Goal: Task Accomplishment & Management: Manage account settings

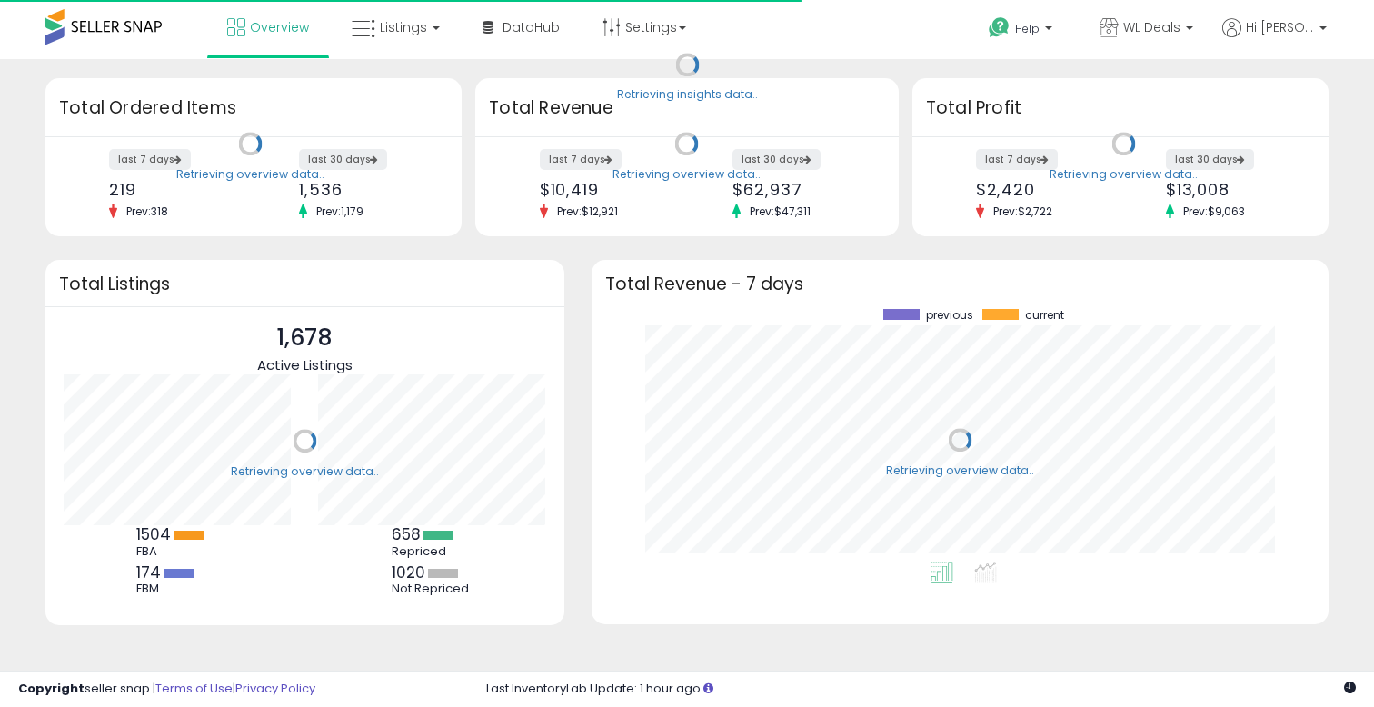
scroll to position [253, 700]
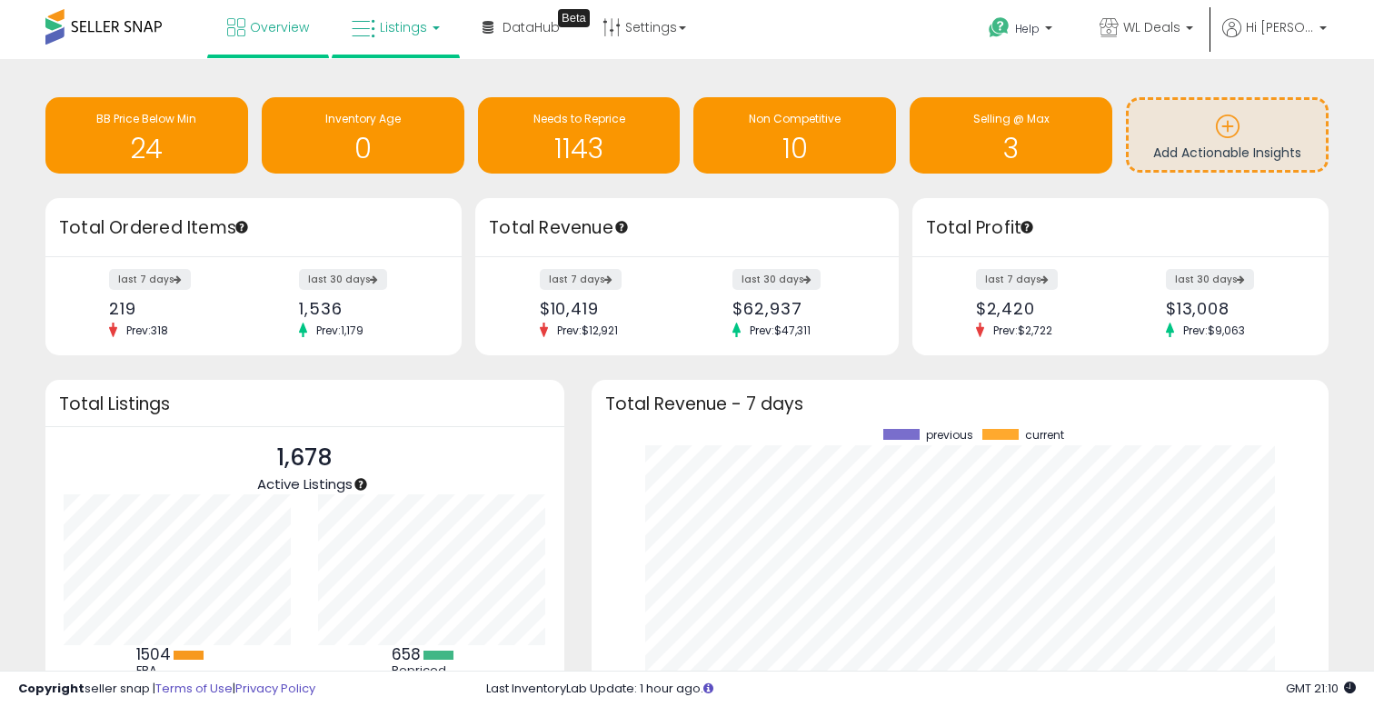
click at [402, 47] on link "Listings" at bounding box center [395, 27] width 115 height 55
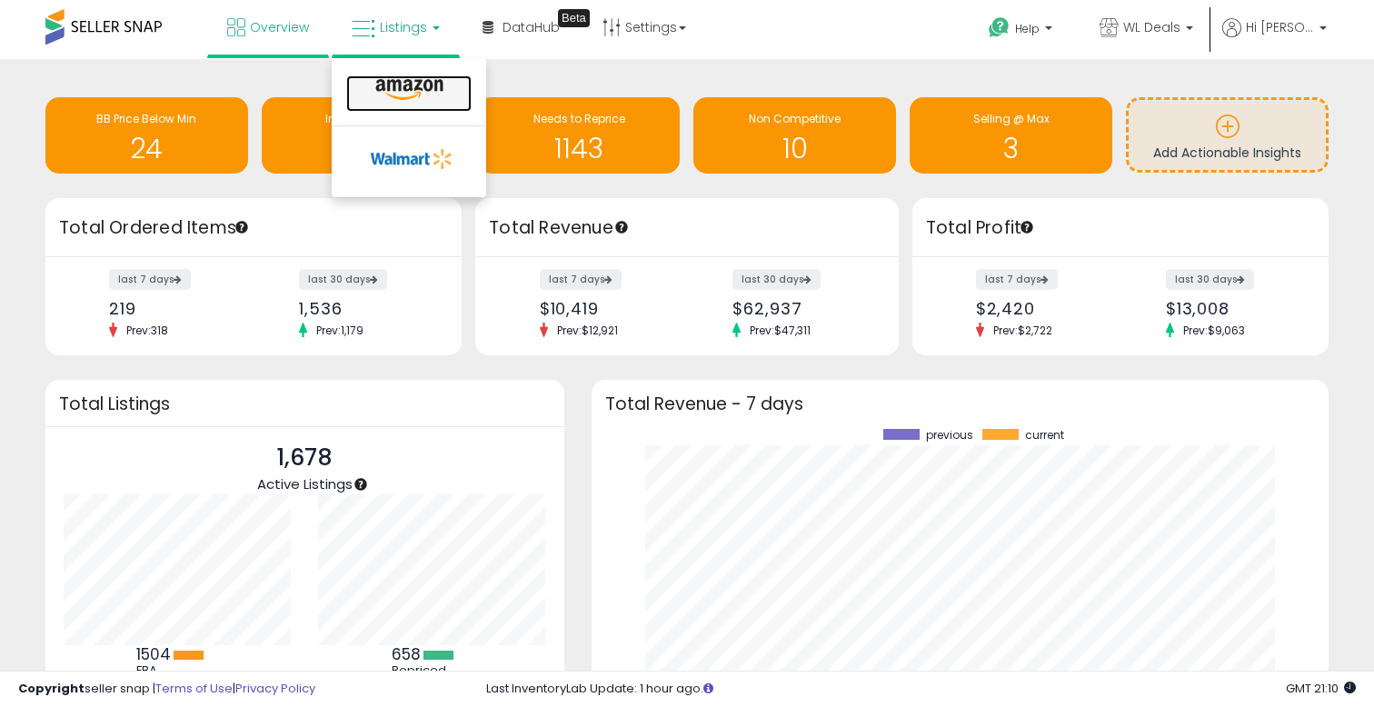
click at [403, 89] on icon at bounding box center [409, 90] width 79 height 24
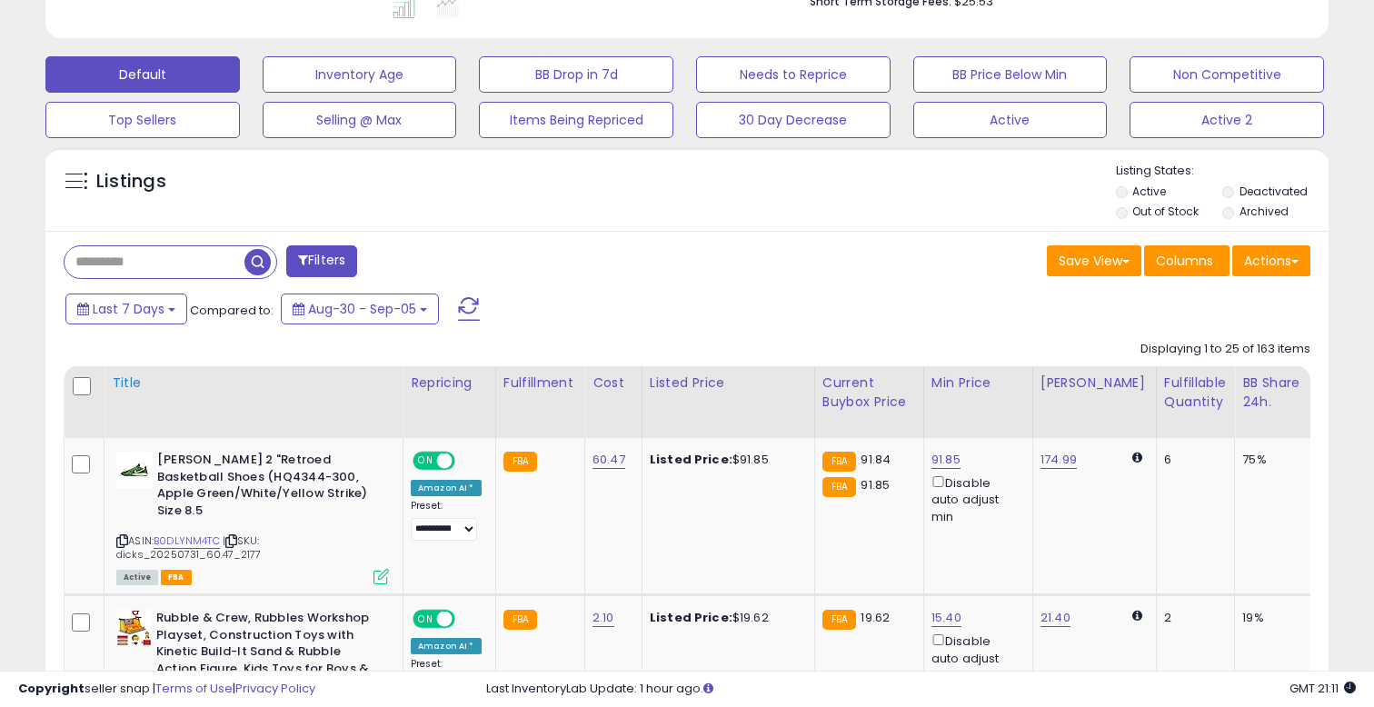
scroll to position [639, 0]
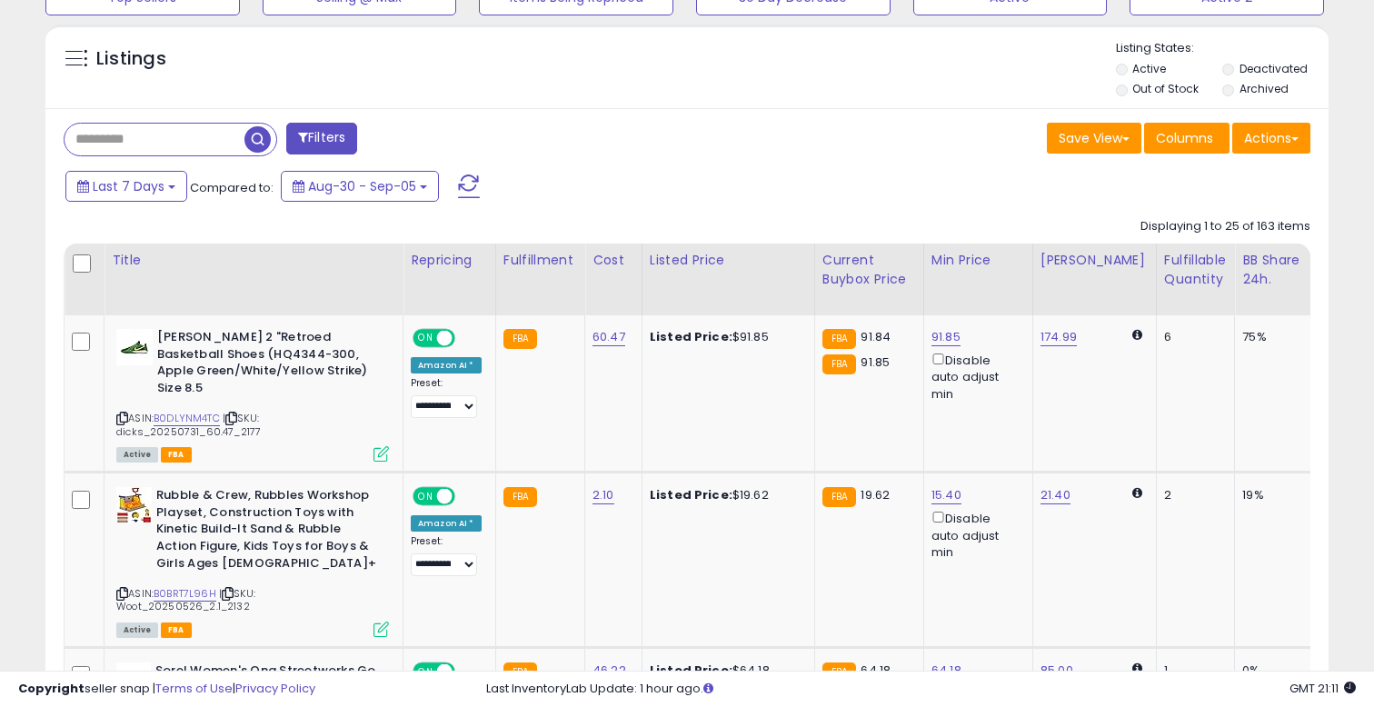
click at [216, 141] on input "text" at bounding box center [155, 140] width 180 height 32
paste input "**********"
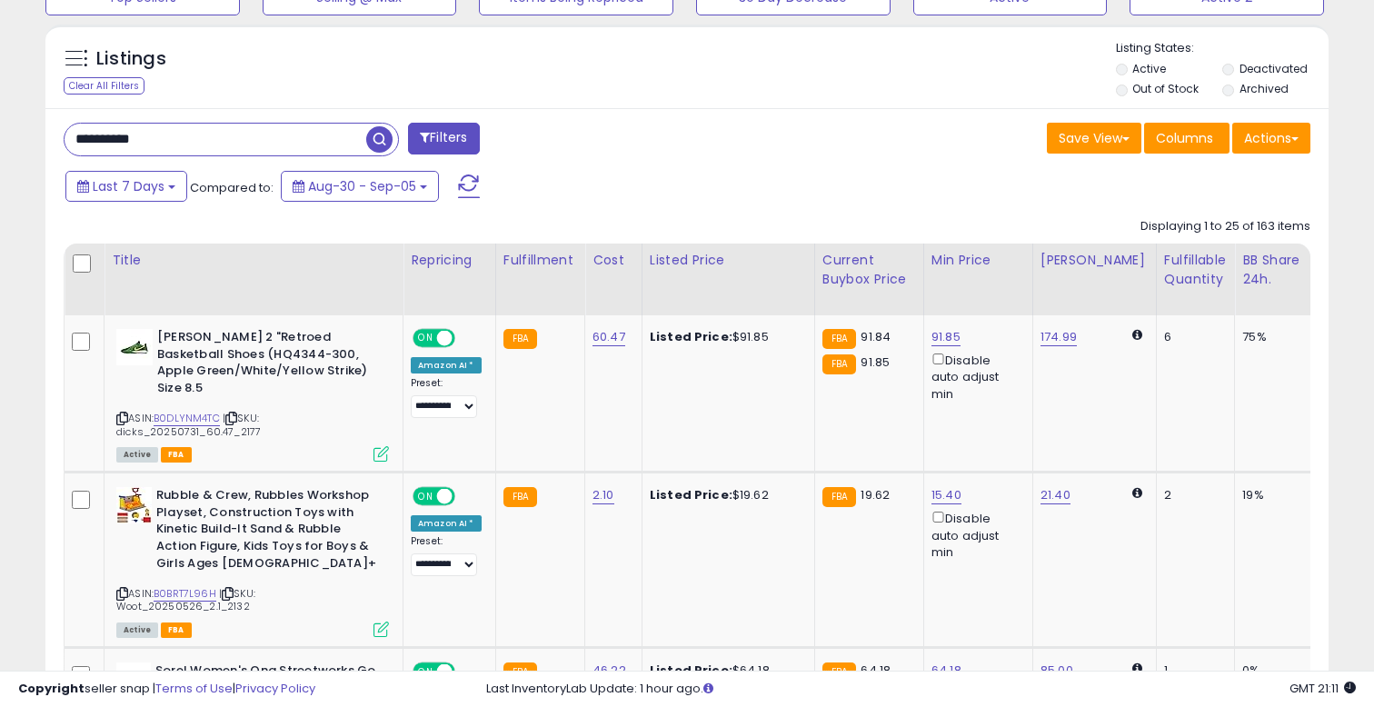
type input "**********"
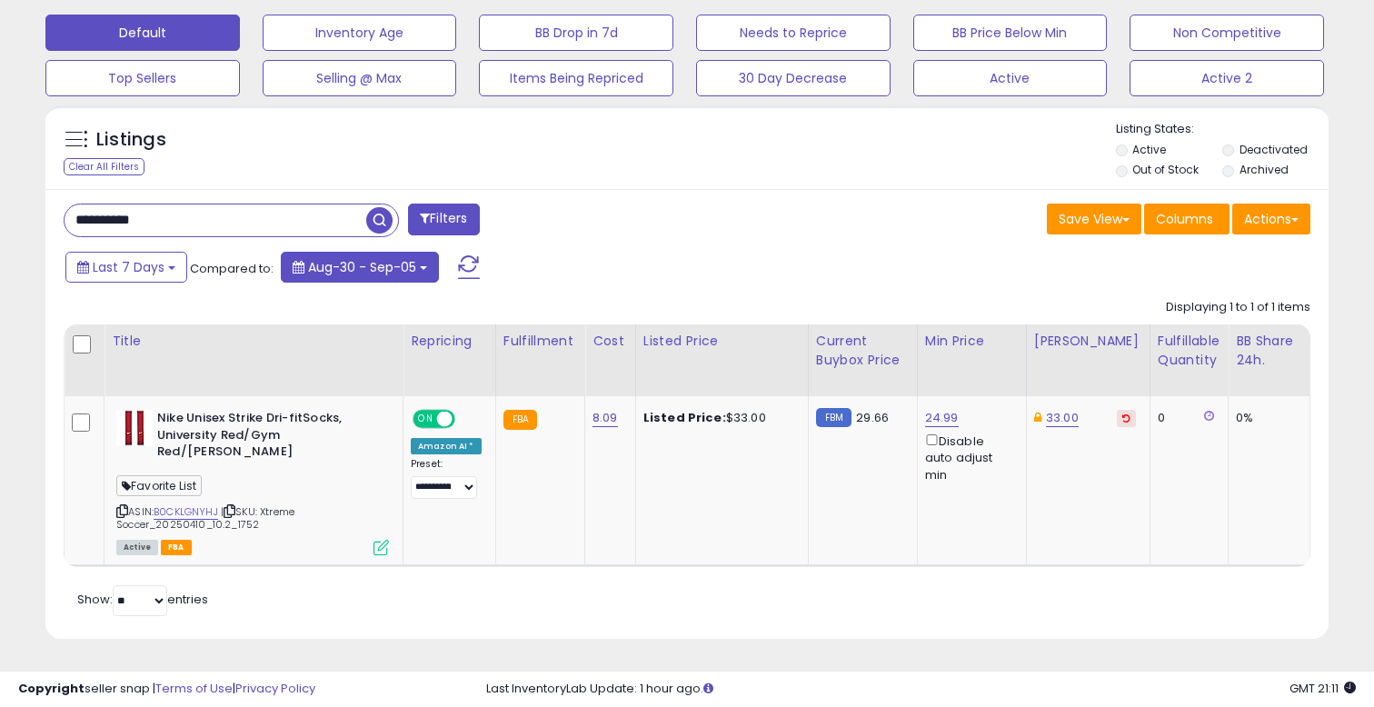
scroll to position [372, 742]
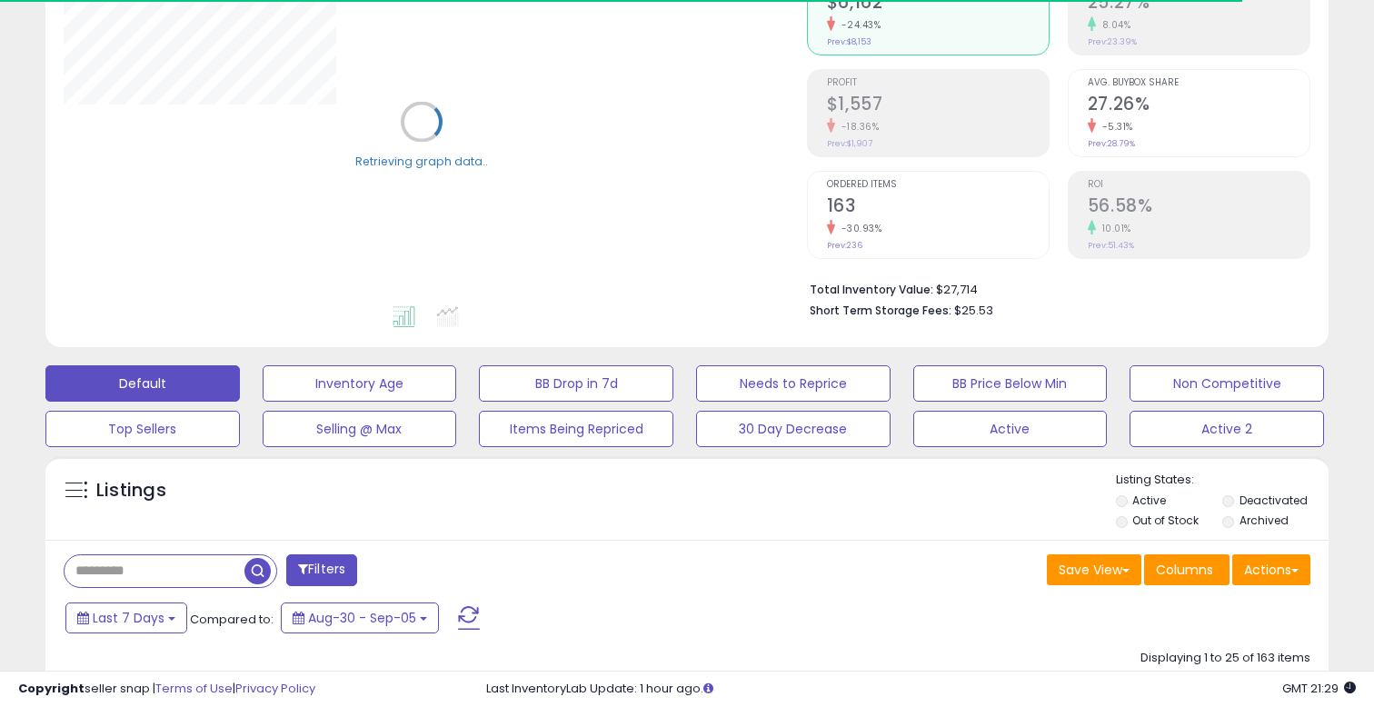
scroll to position [335, 0]
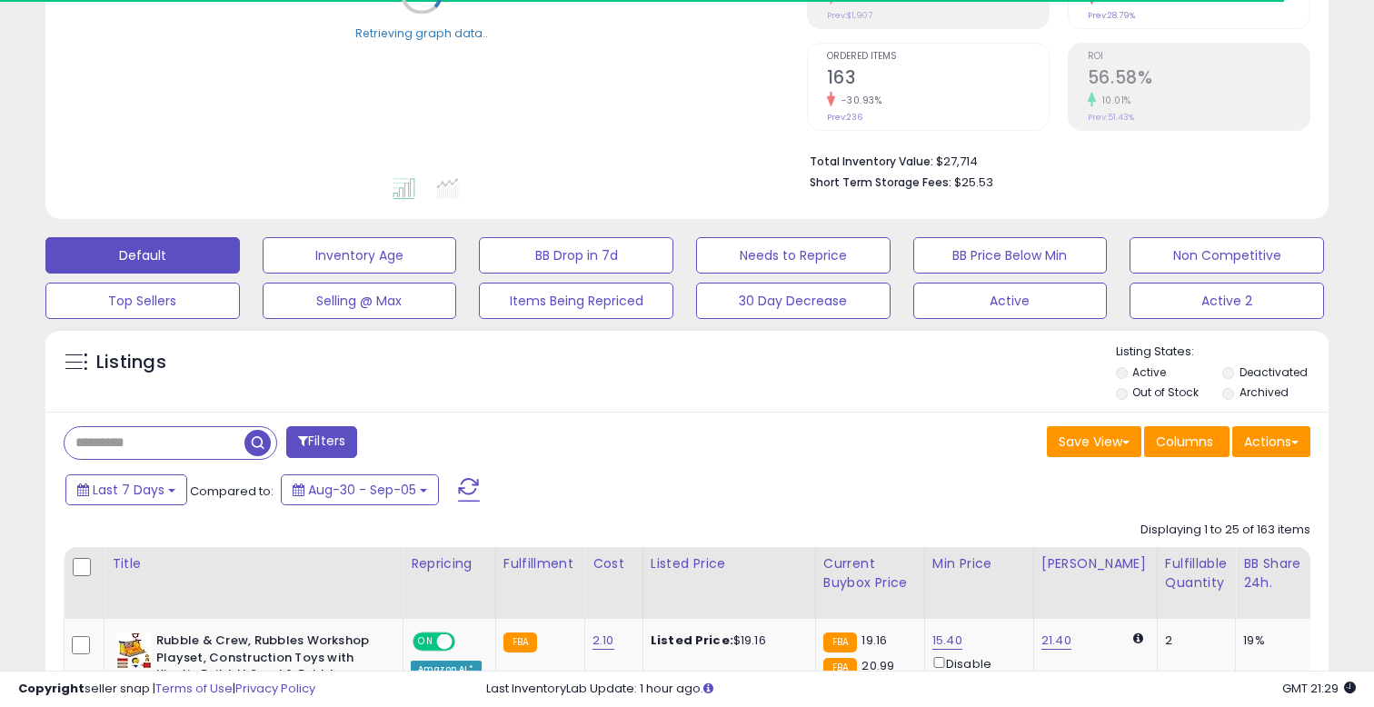
click at [213, 442] on input "text" at bounding box center [155, 443] width 180 height 32
paste input "**********"
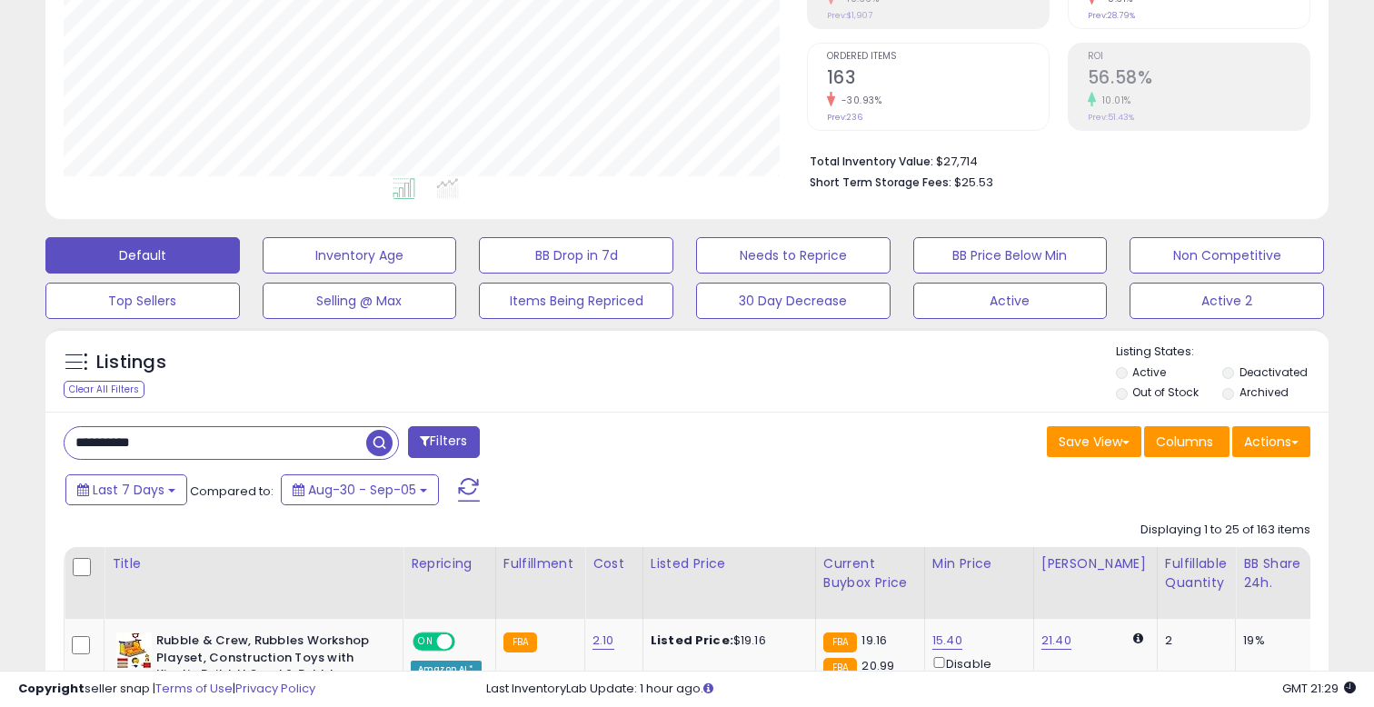
scroll to position [372, 742]
type input "**********"
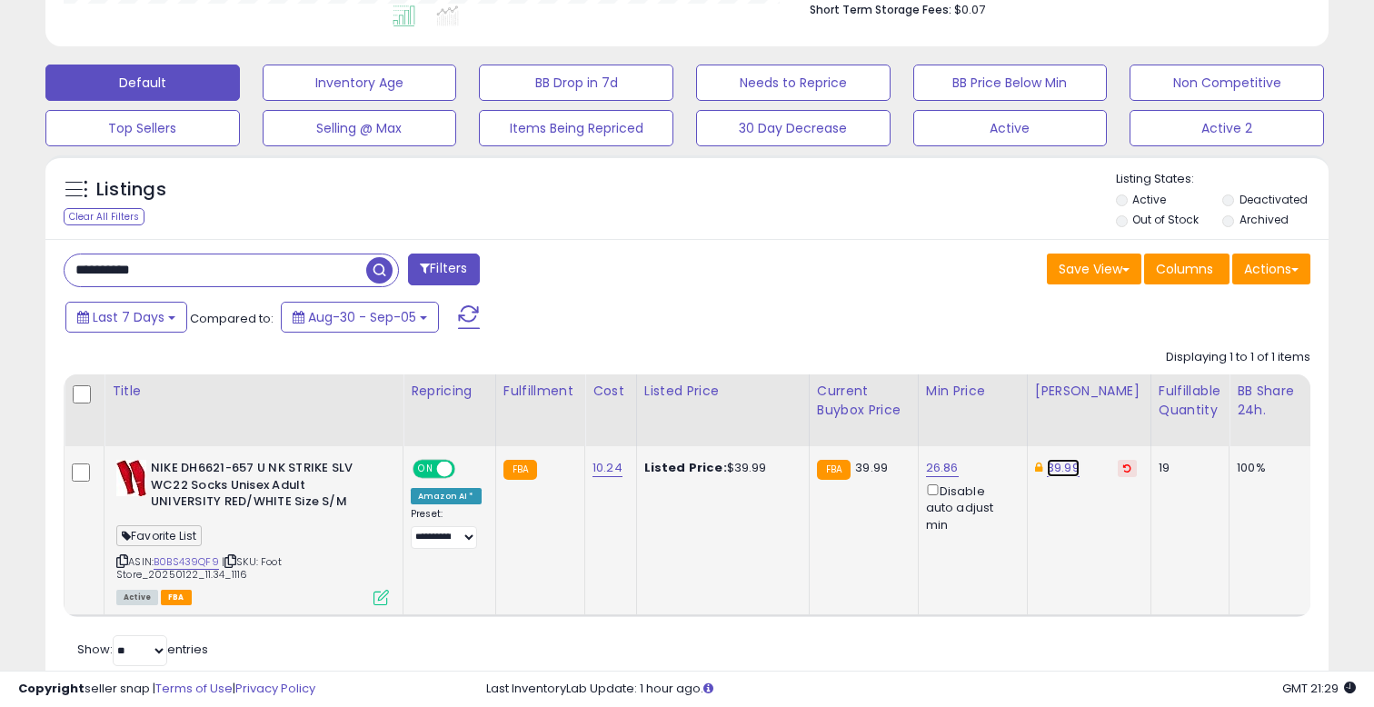
click at [1055, 461] on link "39.99" at bounding box center [1063, 468] width 33 height 18
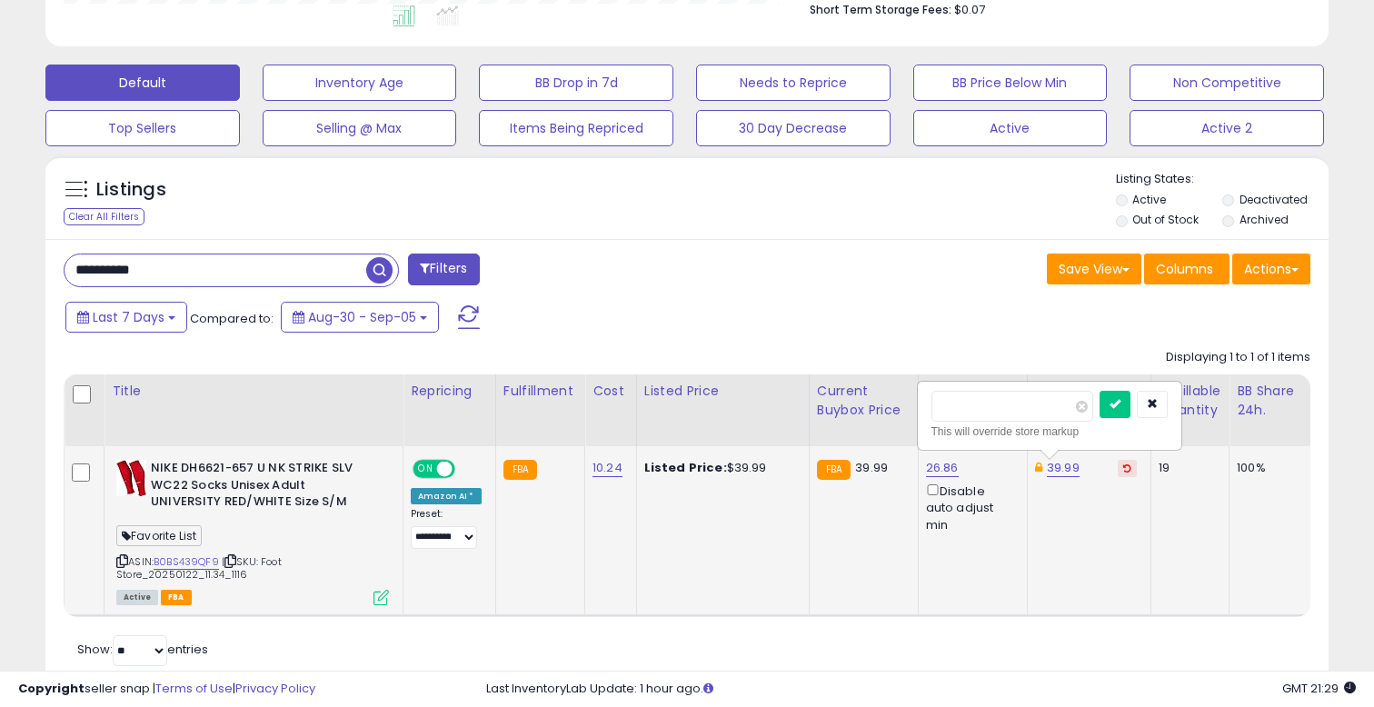
type input "*****"
click button "submit" at bounding box center [1114, 404] width 31 height 27
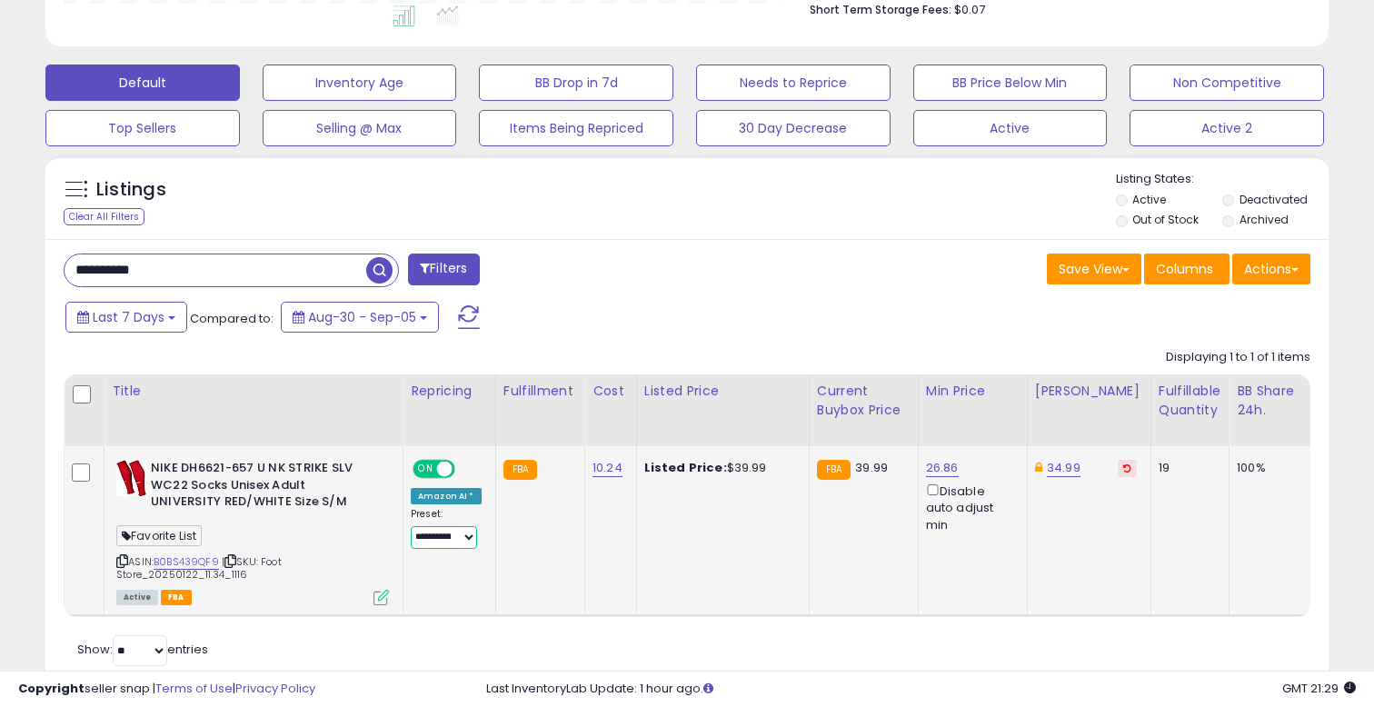
click at [455, 533] on select "**********" at bounding box center [444, 537] width 66 height 23
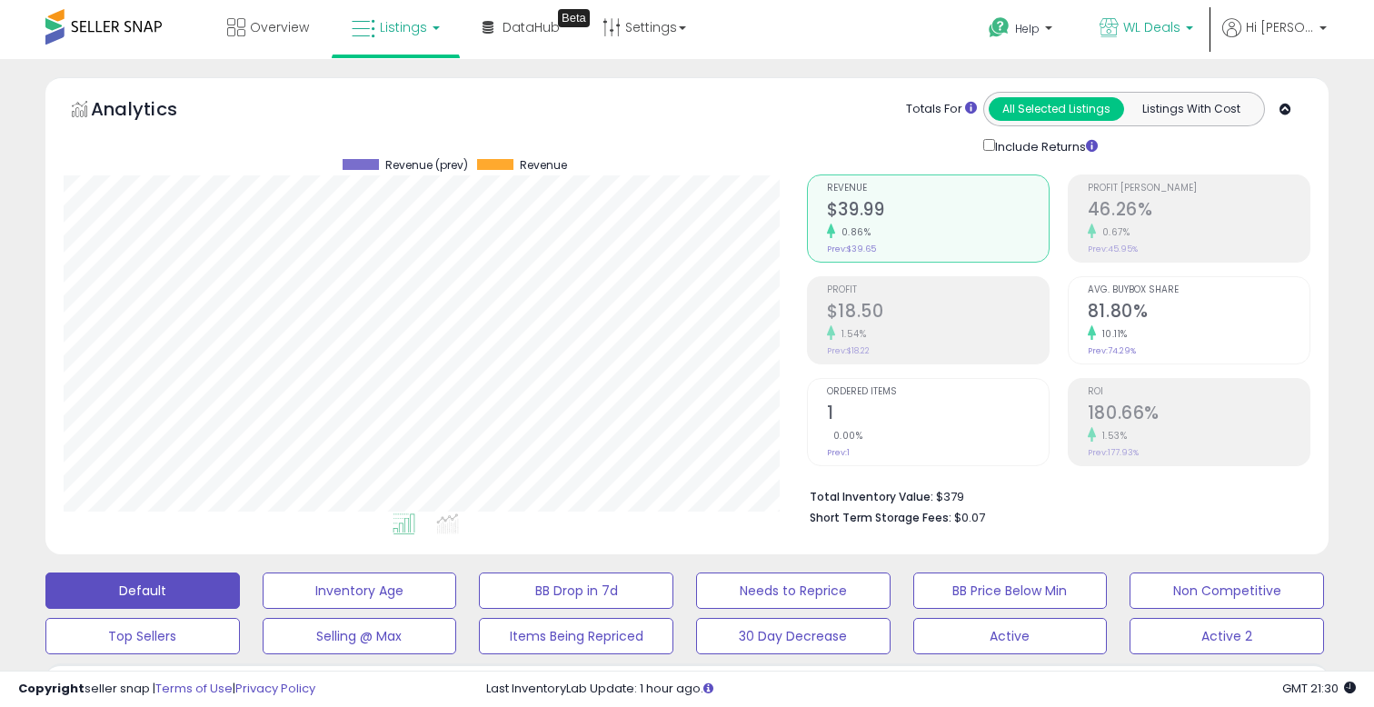
click at [1179, 35] on span "WL Deals" at bounding box center [1151, 27] width 57 height 18
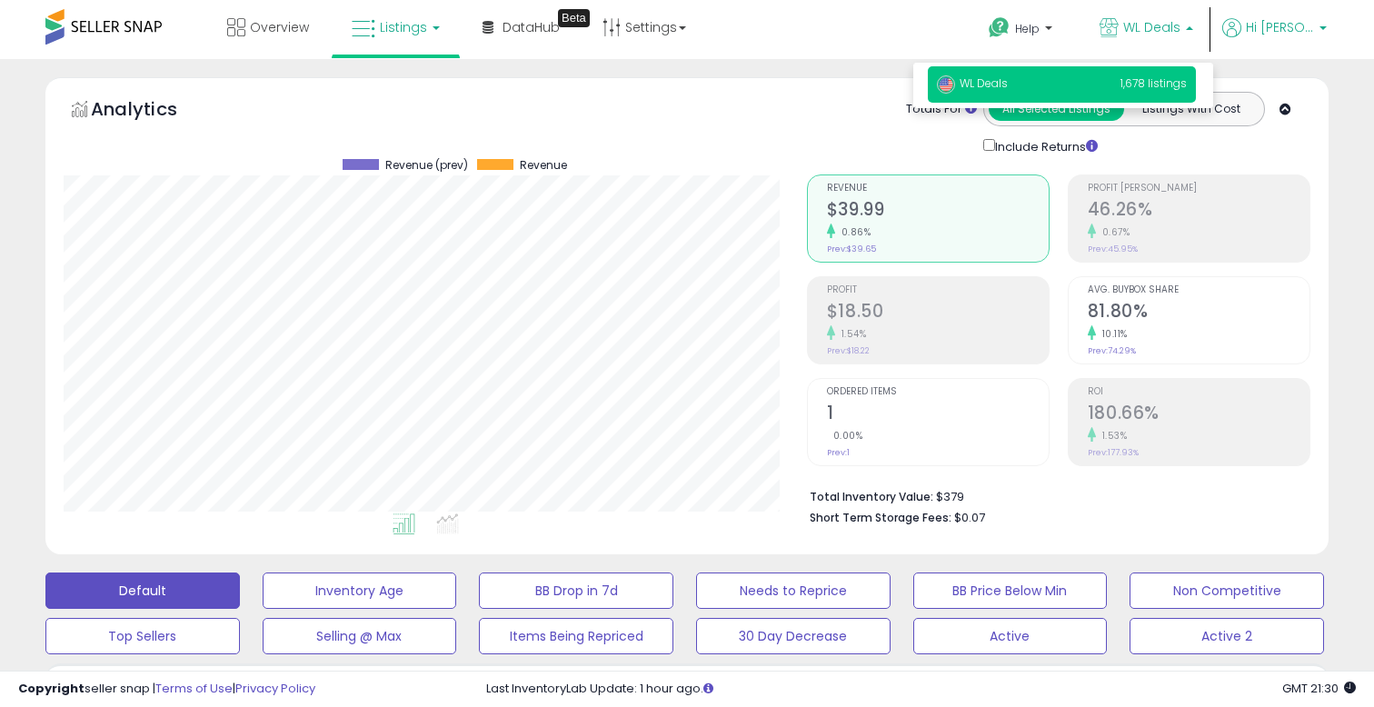
click at [1280, 34] on span "Hi [PERSON_NAME]" at bounding box center [1280, 27] width 68 height 18
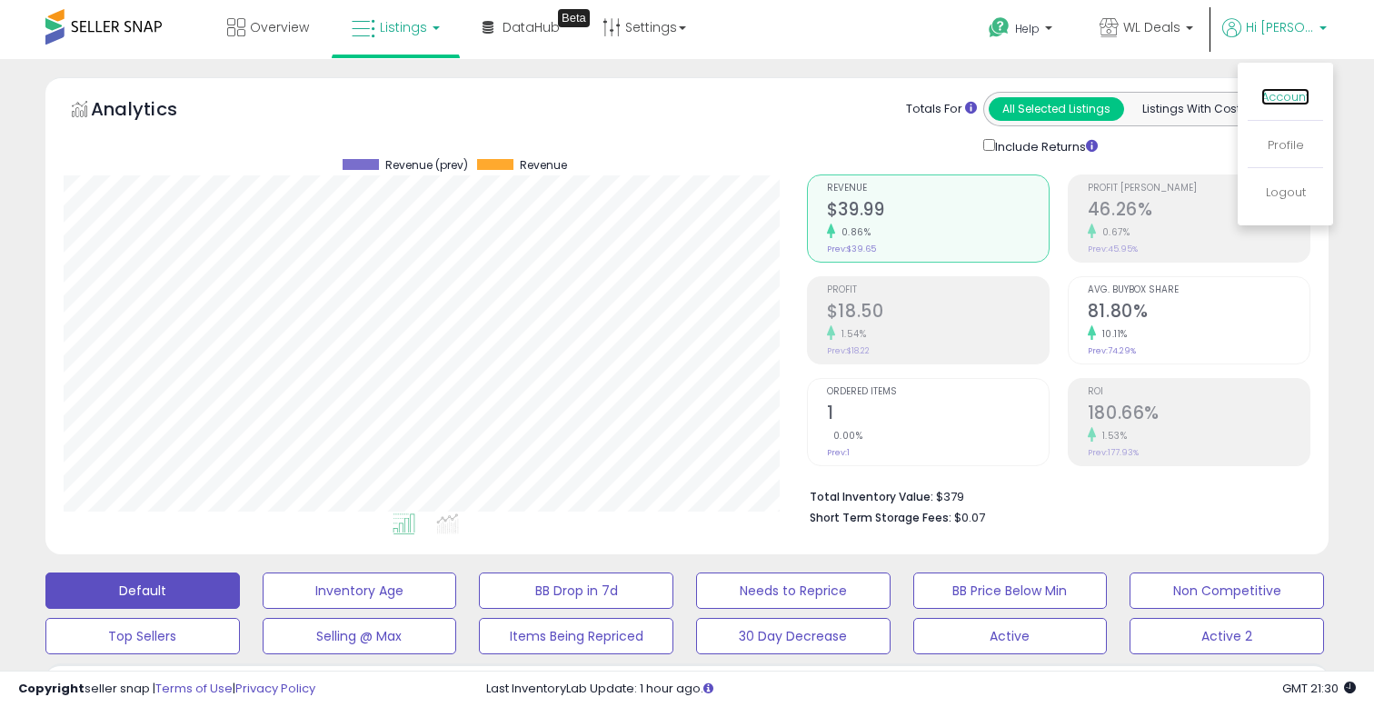
click at [1272, 96] on link "Account" at bounding box center [1285, 96] width 48 height 17
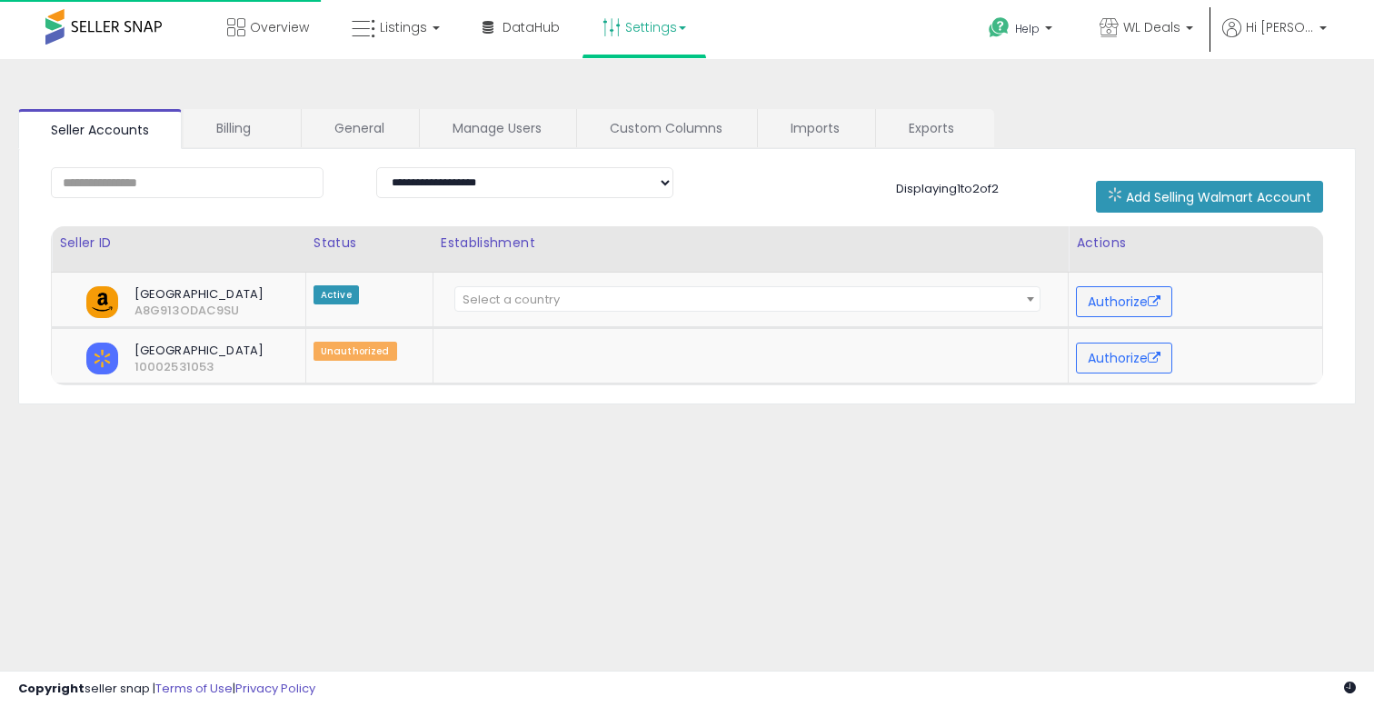
click at [635, 22] on link "Settings" at bounding box center [644, 27] width 111 height 55
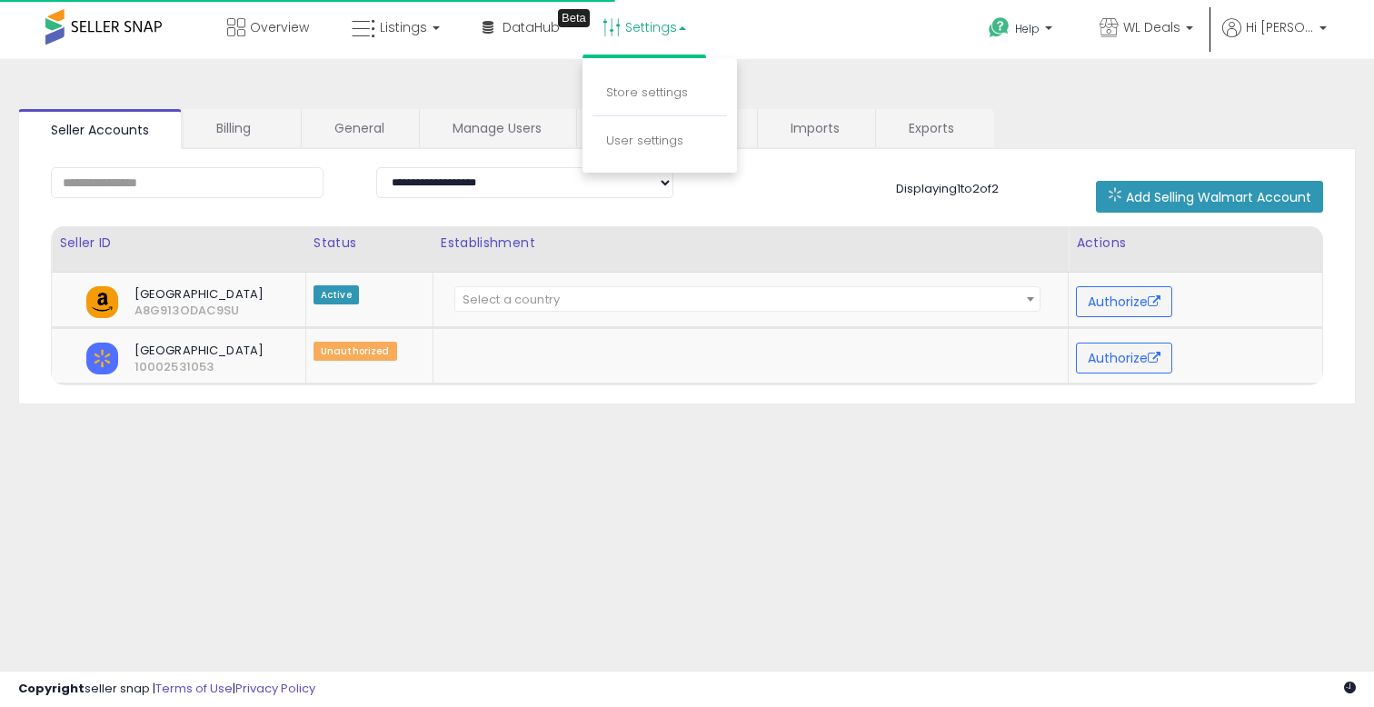
click at [636, 78] on li "Store settings" at bounding box center [659, 93] width 134 height 45
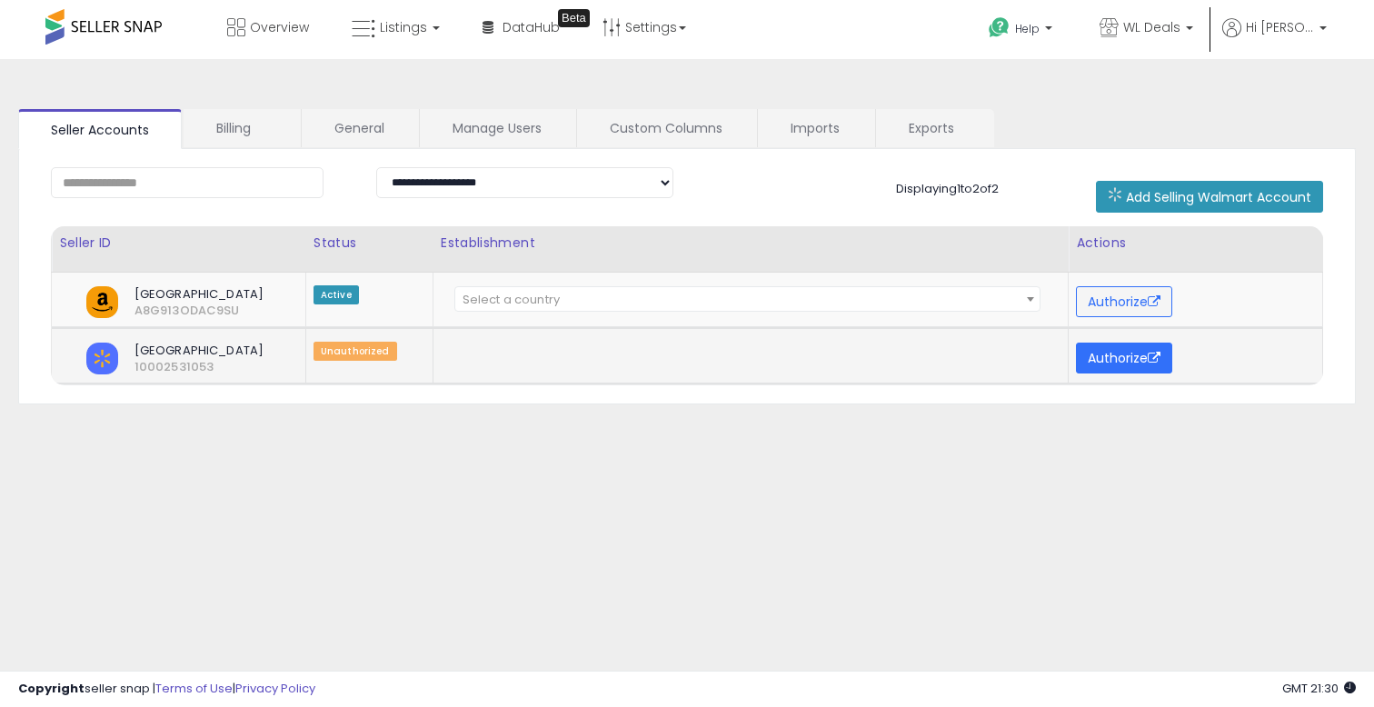
click at [1132, 354] on button "Authorize" at bounding box center [1124, 358] width 96 height 31
click at [277, 120] on link "Billing" at bounding box center [241, 128] width 115 height 38
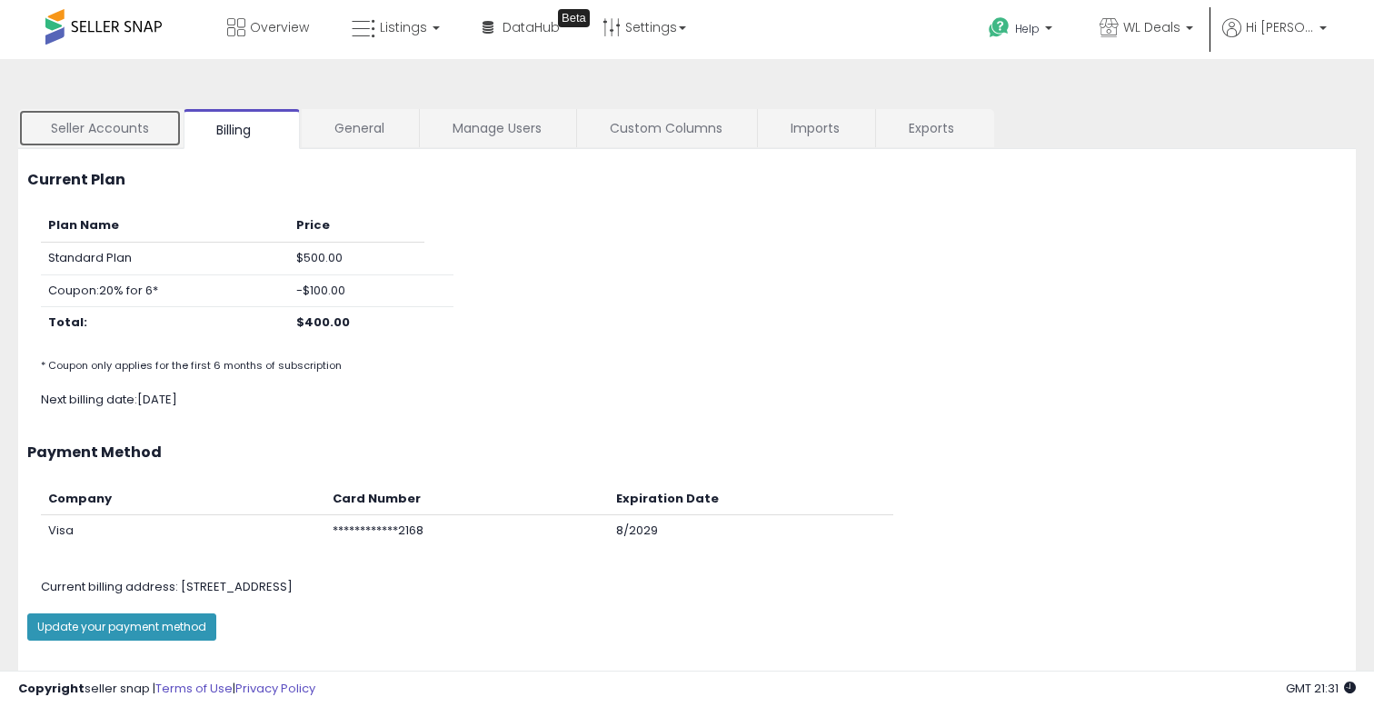
click at [114, 134] on link "Seller Accounts" at bounding box center [100, 128] width 164 height 38
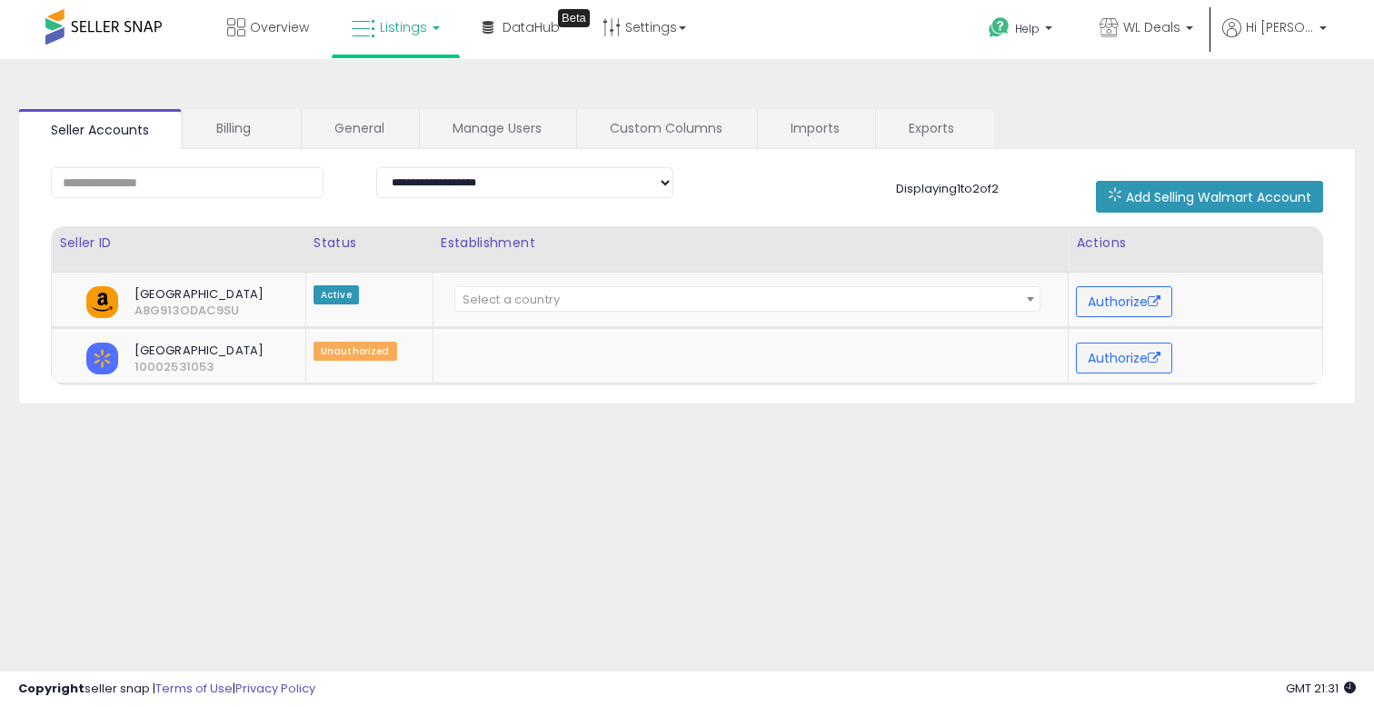
click at [389, 21] on span "Listings" at bounding box center [403, 27] width 47 height 18
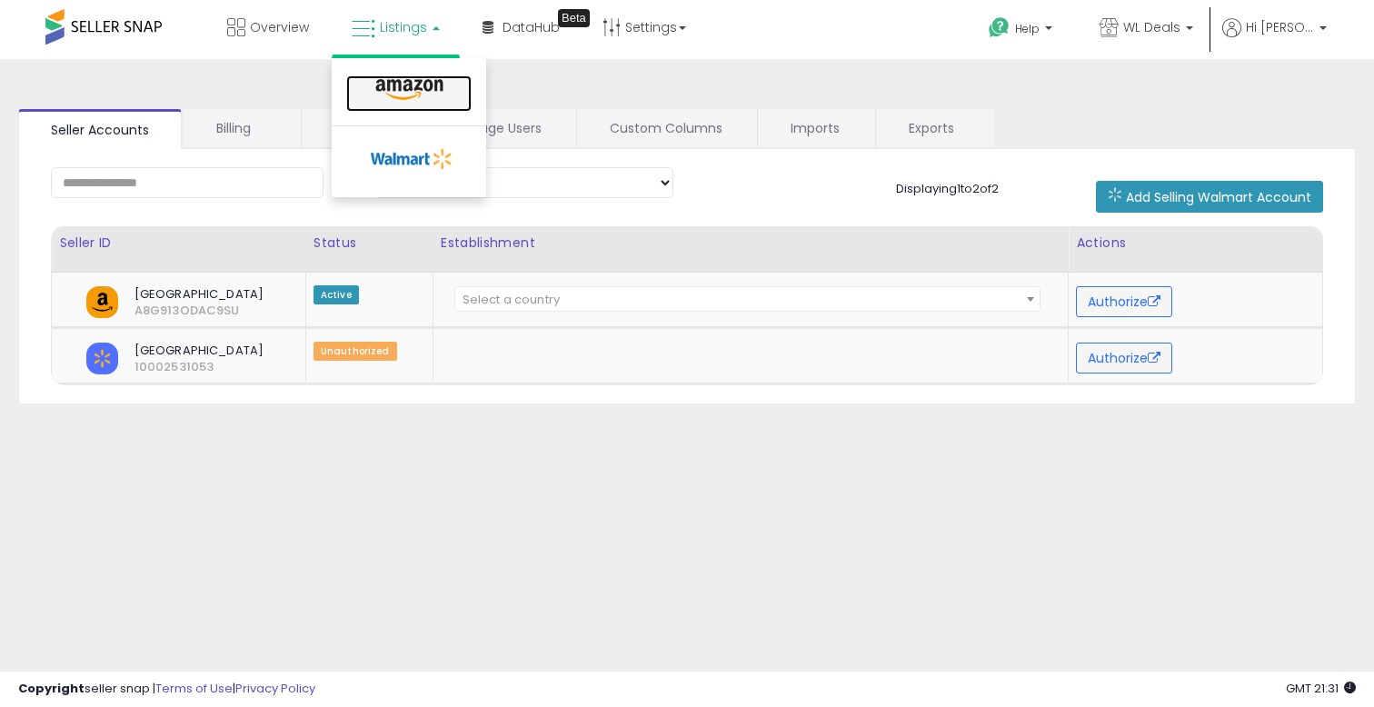
click at [382, 77] on link at bounding box center [408, 93] width 125 height 36
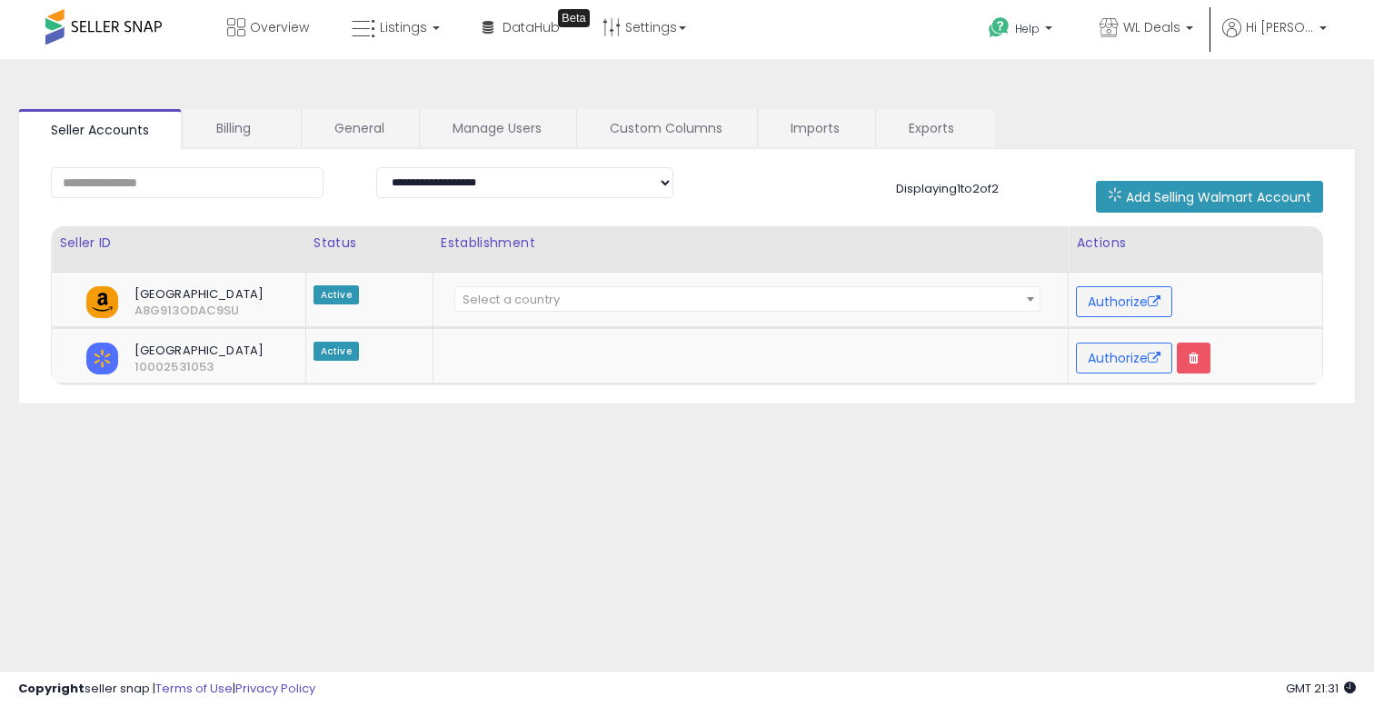
click at [879, 446] on div "**********" at bounding box center [687, 454] width 1356 height 754
drag, startPoint x: 226, startPoint y: 360, endPoint x: 166, endPoint y: 360, distance: 60.0
click at [166, 357] on span "North America 10002531053" at bounding box center [192, 359] width 171 height 33
click at [148, 360] on span "10002531053" at bounding box center [134, 367] width 27 height 16
click at [340, 129] on link "General" at bounding box center [359, 128] width 115 height 38
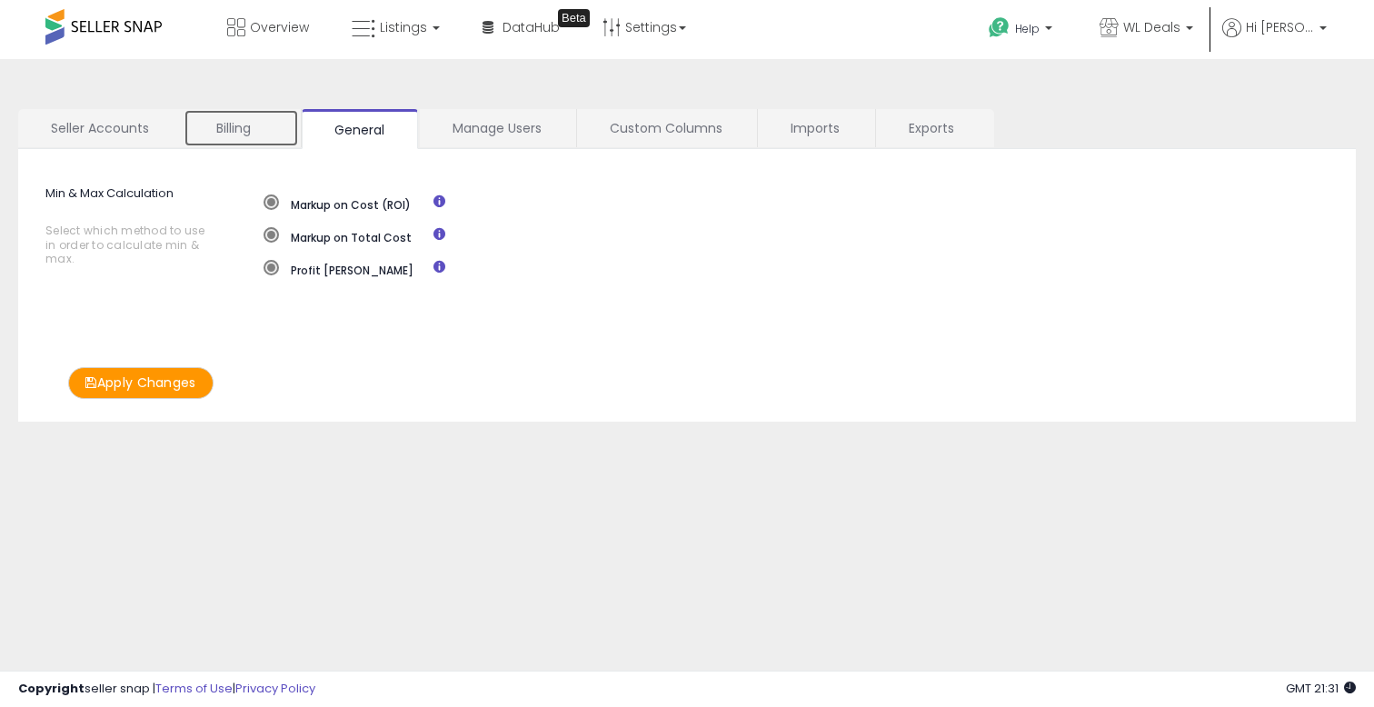
click at [265, 133] on link "Billing" at bounding box center [241, 128] width 115 height 38
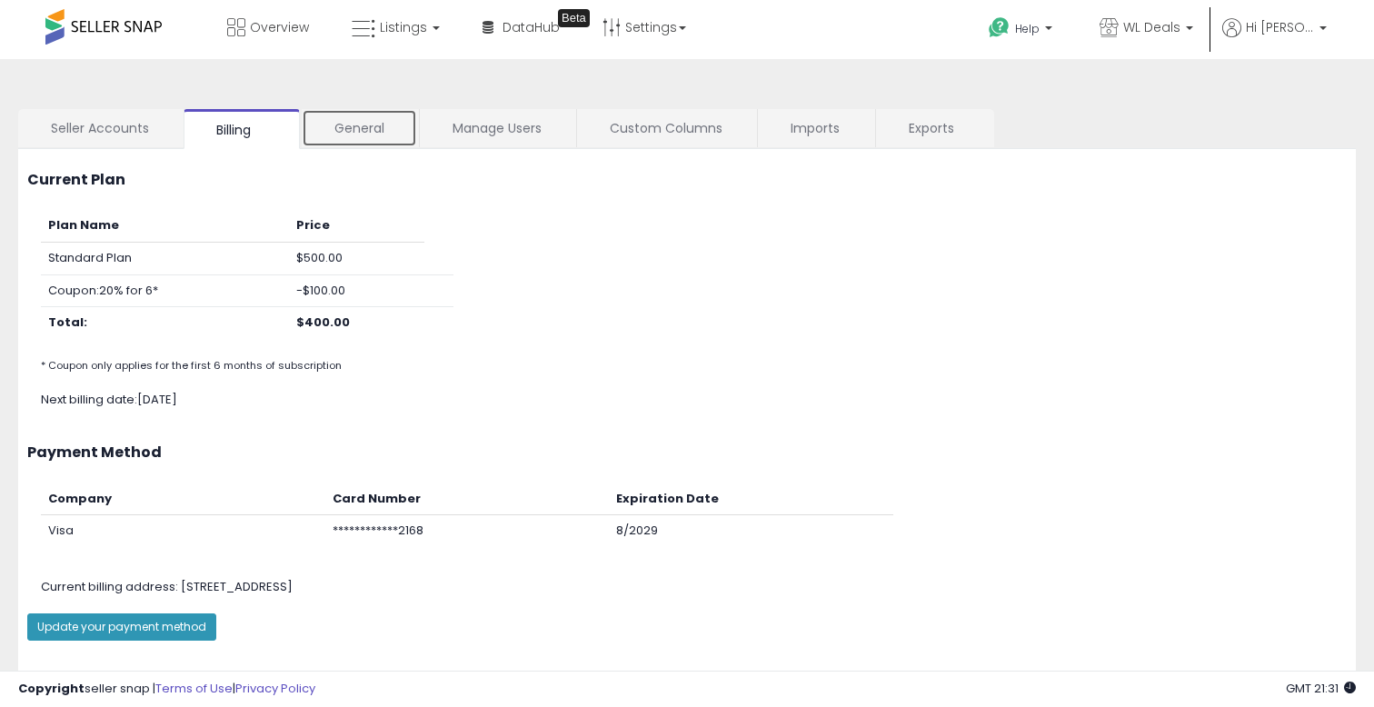
click at [367, 130] on link "General" at bounding box center [359, 128] width 115 height 38
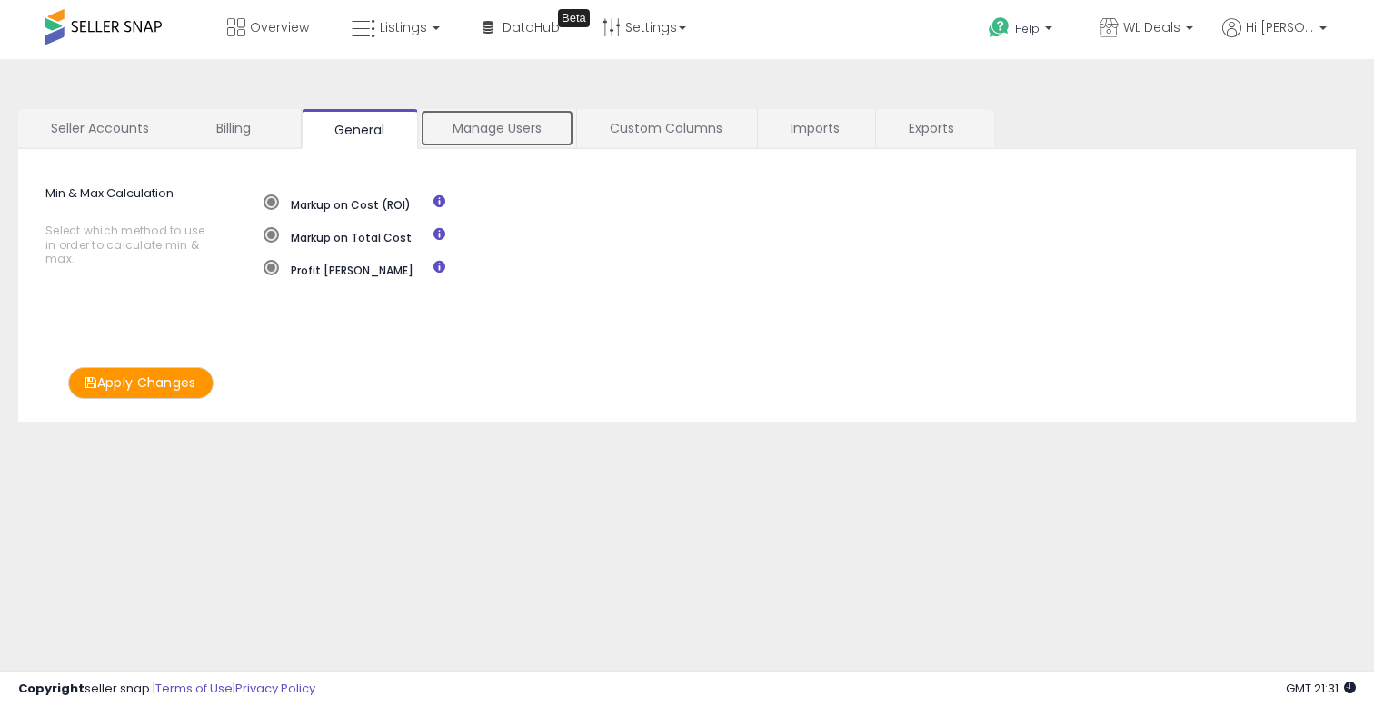
click at [503, 123] on link "Manage Users" at bounding box center [497, 128] width 154 height 38
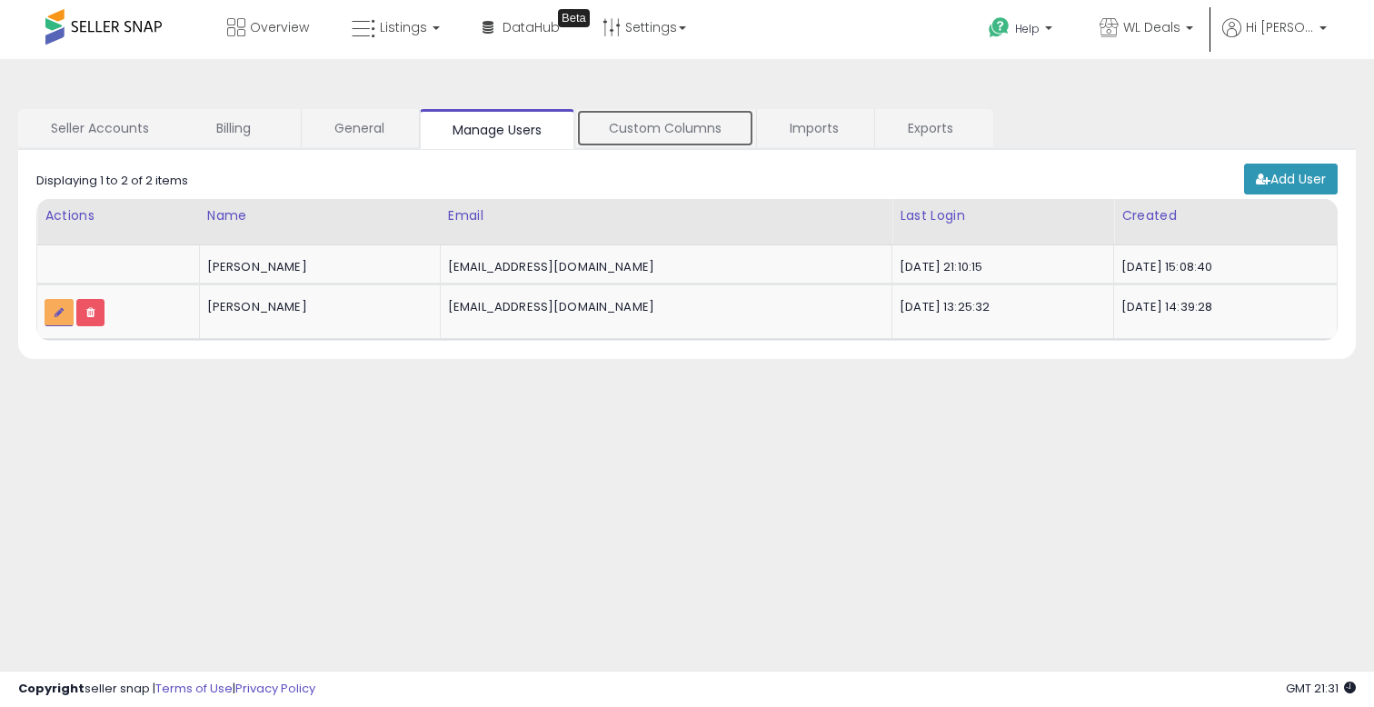
click at [633, 124] on link "Custom Columns" at bounding box center [665, 128] width 178 height 38
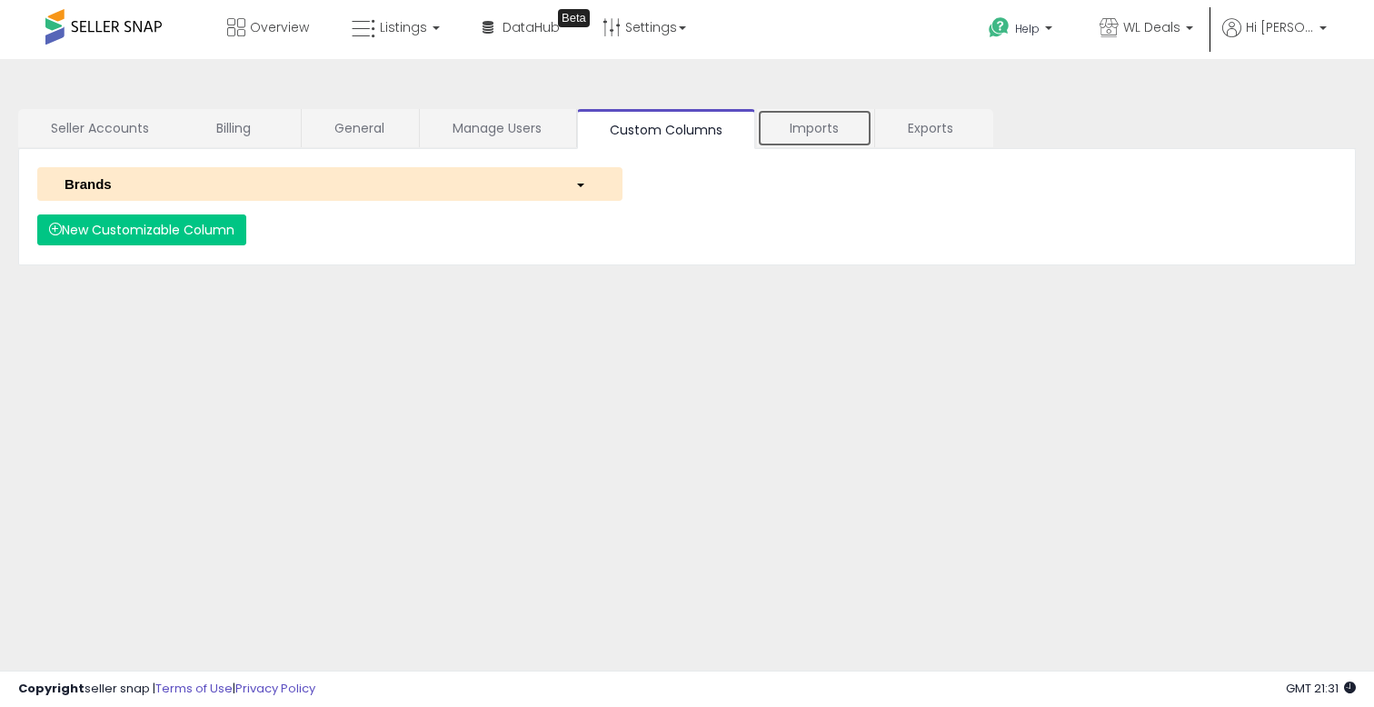
click at [788, 133] on link "Imports" at bounding box center [814, 128] width 115 height 38
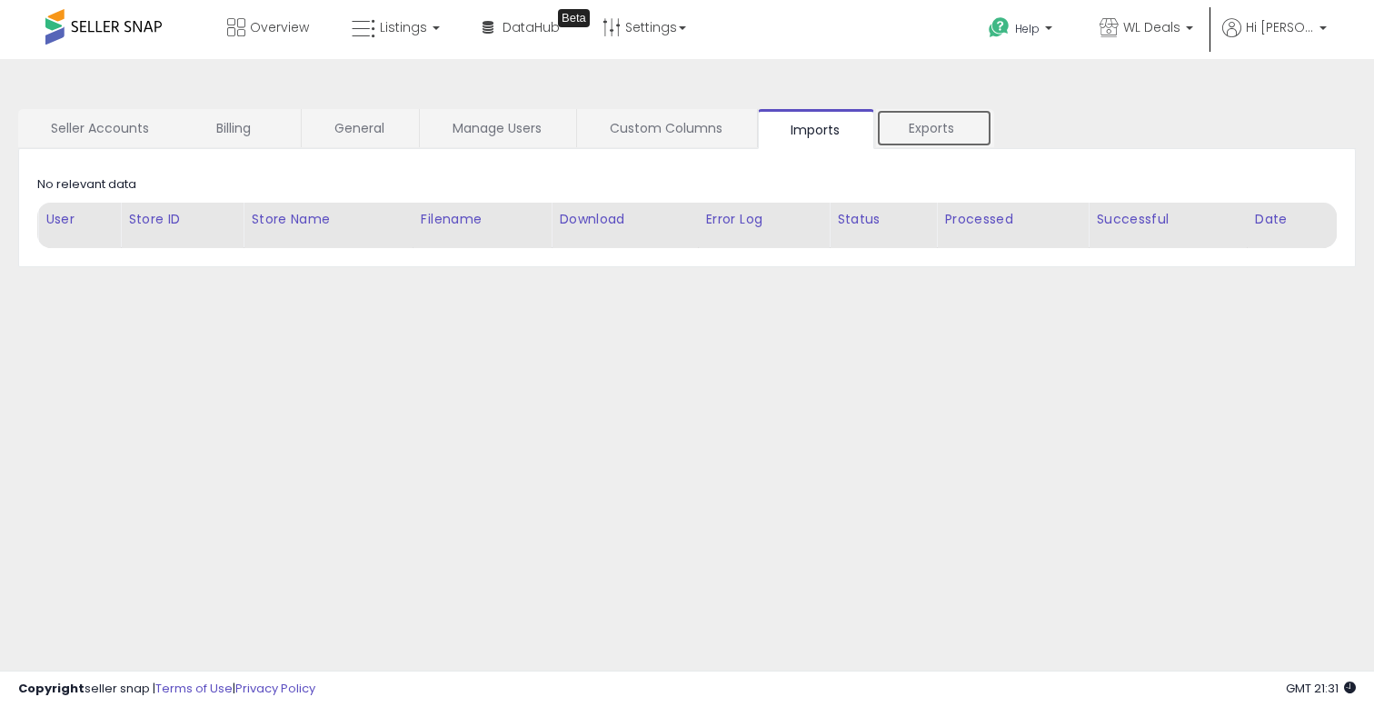
click at [897, 136] on link "Exports" at bounding box center [934, 128] width 116 height 38
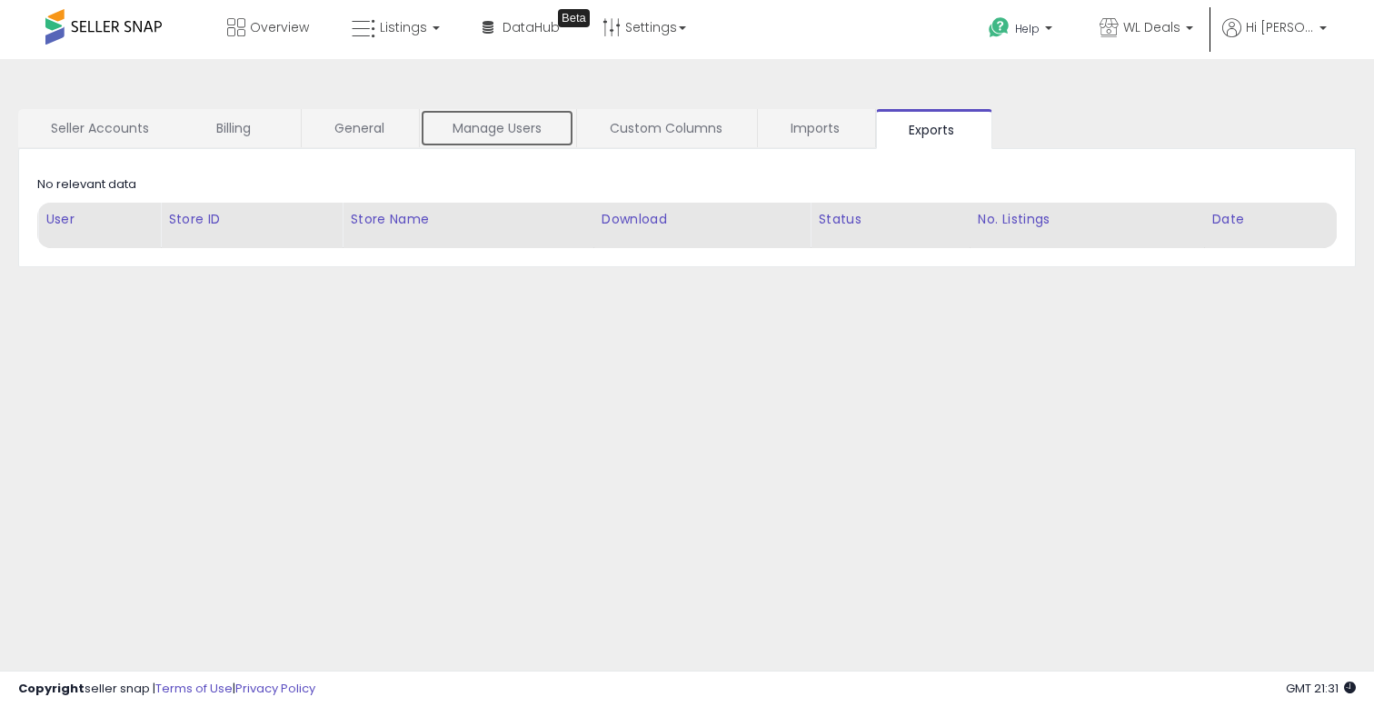
click at [561, 125] on link "Manage Users" at bounding box center [497, 128] width 154 height 38
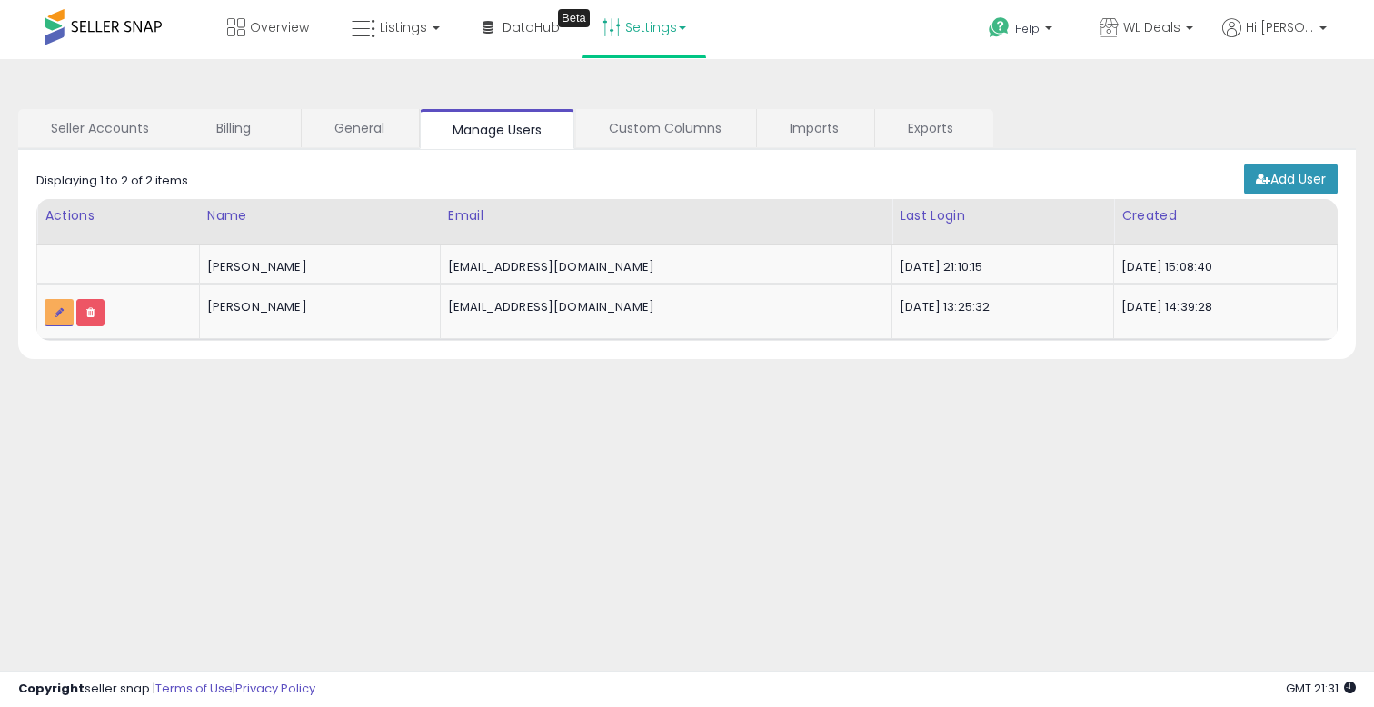
click at [635, 42] on link "Settings" at bounding box center [644, 27] width 111 height 55
click at [642, 84] on link "Store settings" at bounding box center [647, 92] width 82 height 17
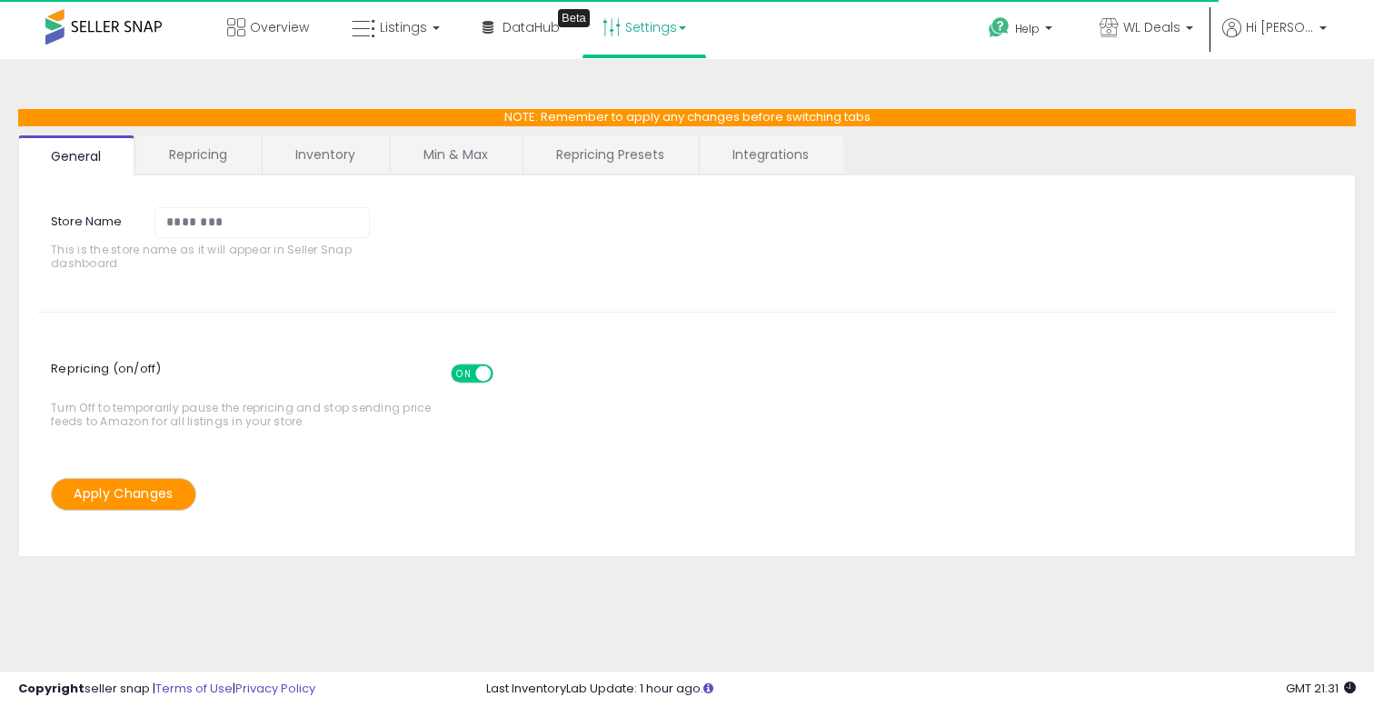
click at [328, 159] on link "Inventory" at bounding box center [325, 154] width 125 height 38
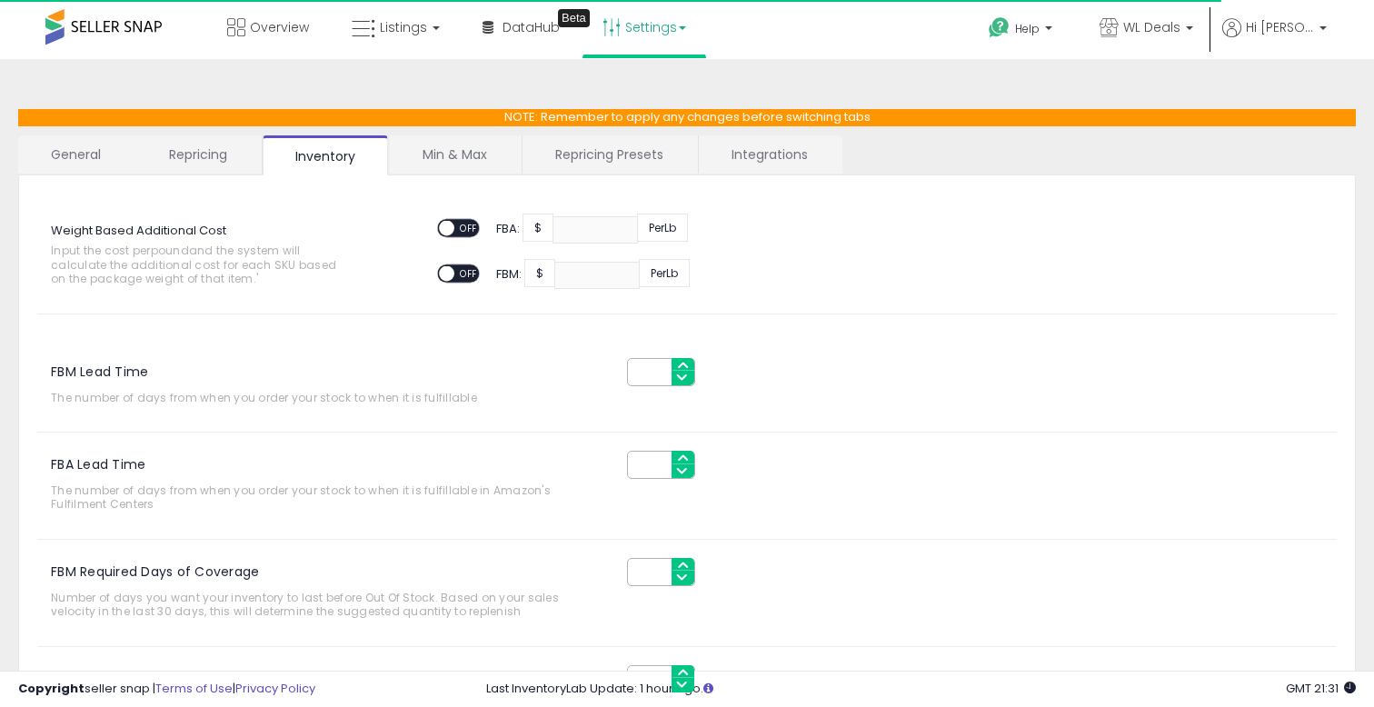
click at [422, 160] on link "Min & Max" at bounding box center [455, 154] width 130 height 38
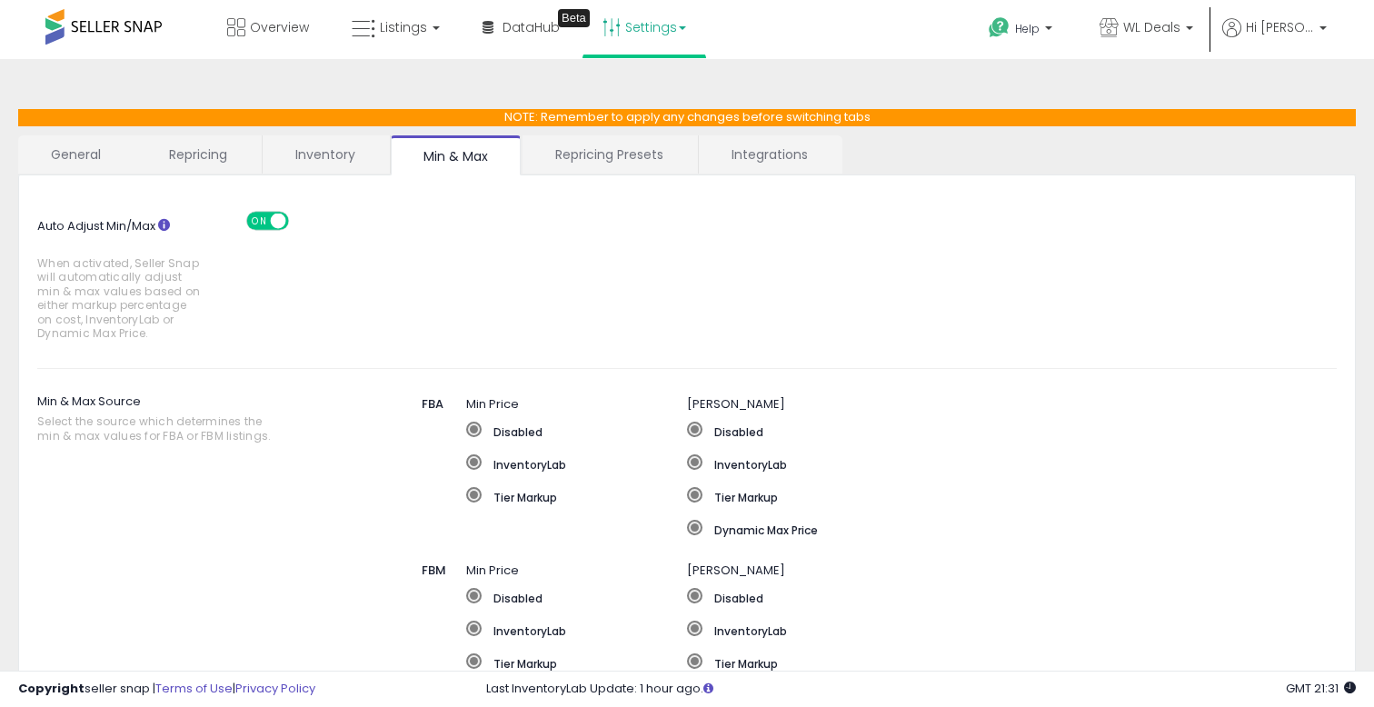
click at [561, 158] on link "Repricing Presets" at bounding box center [609, 154] width 174 height 38
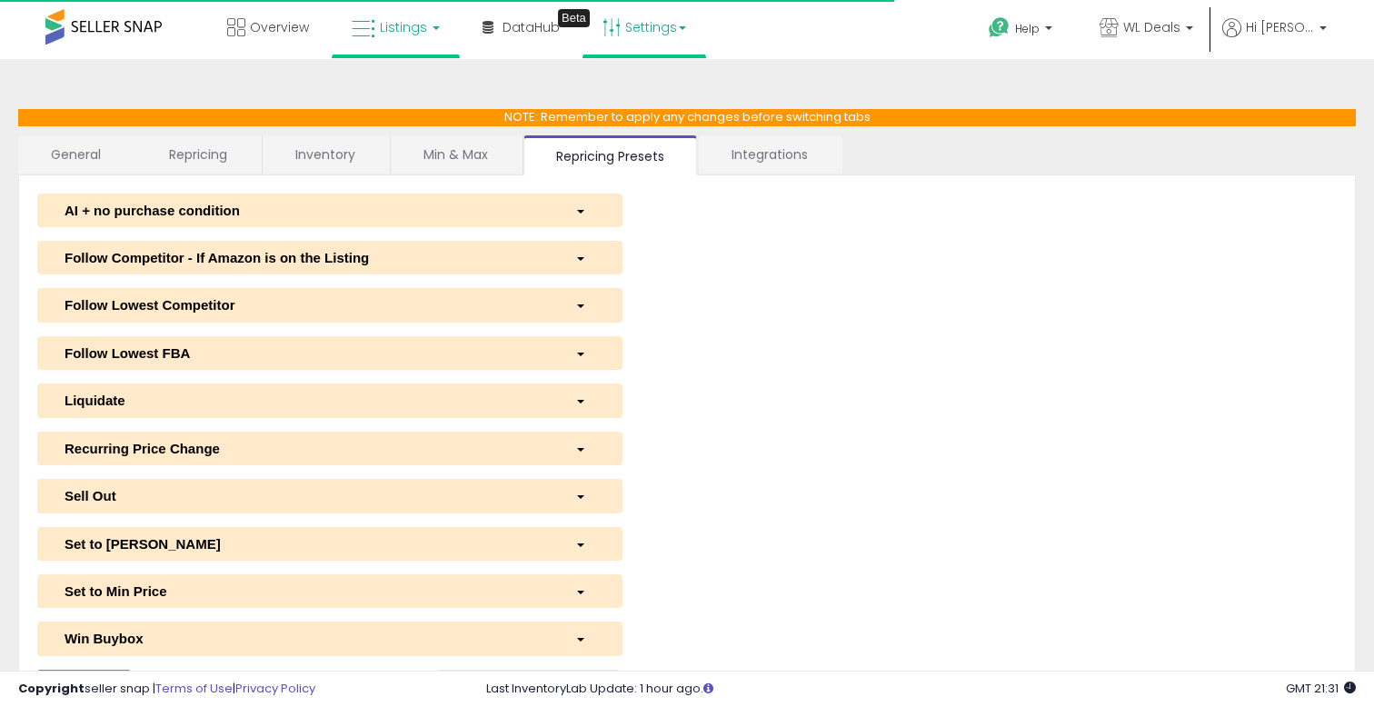
click at [395, 36] on link "Listings" at bounding box center [395, 27] width 115 height 55
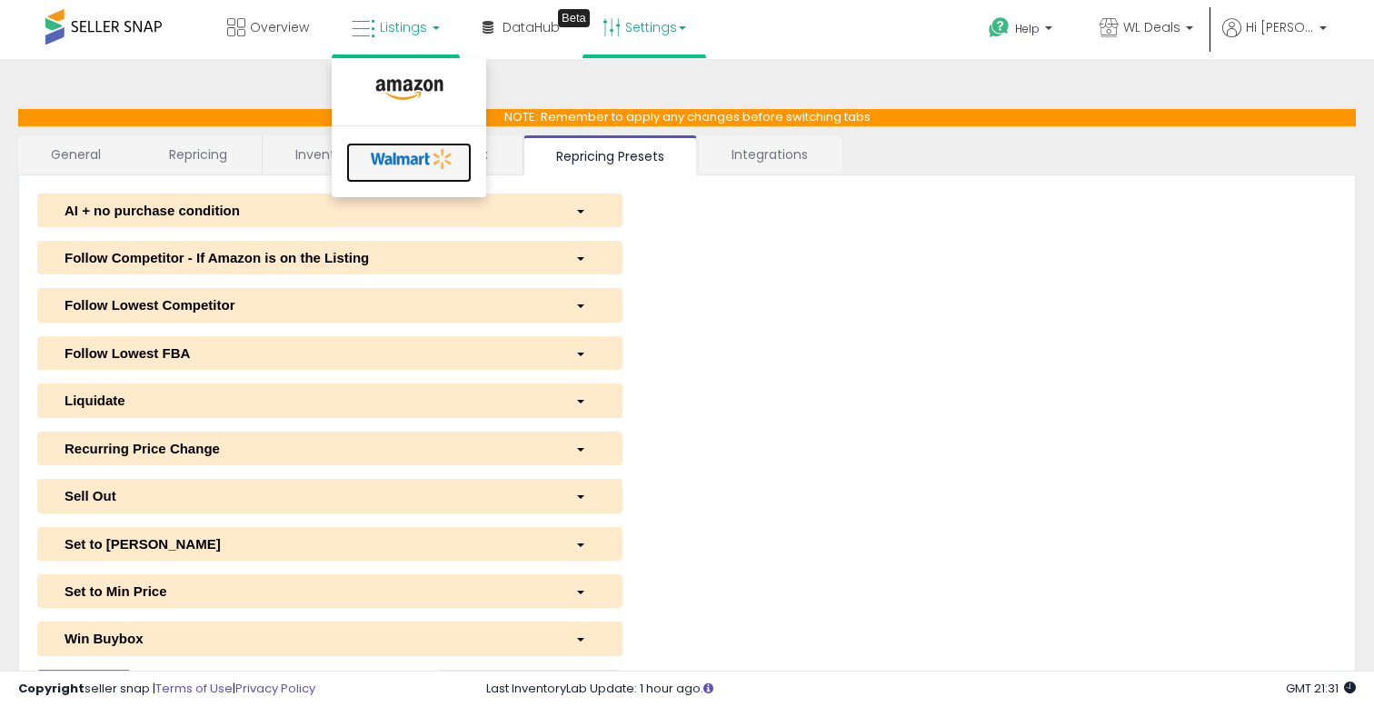
click at [390, 154] on icon at bounding box center [411, 158] width 95 height 27
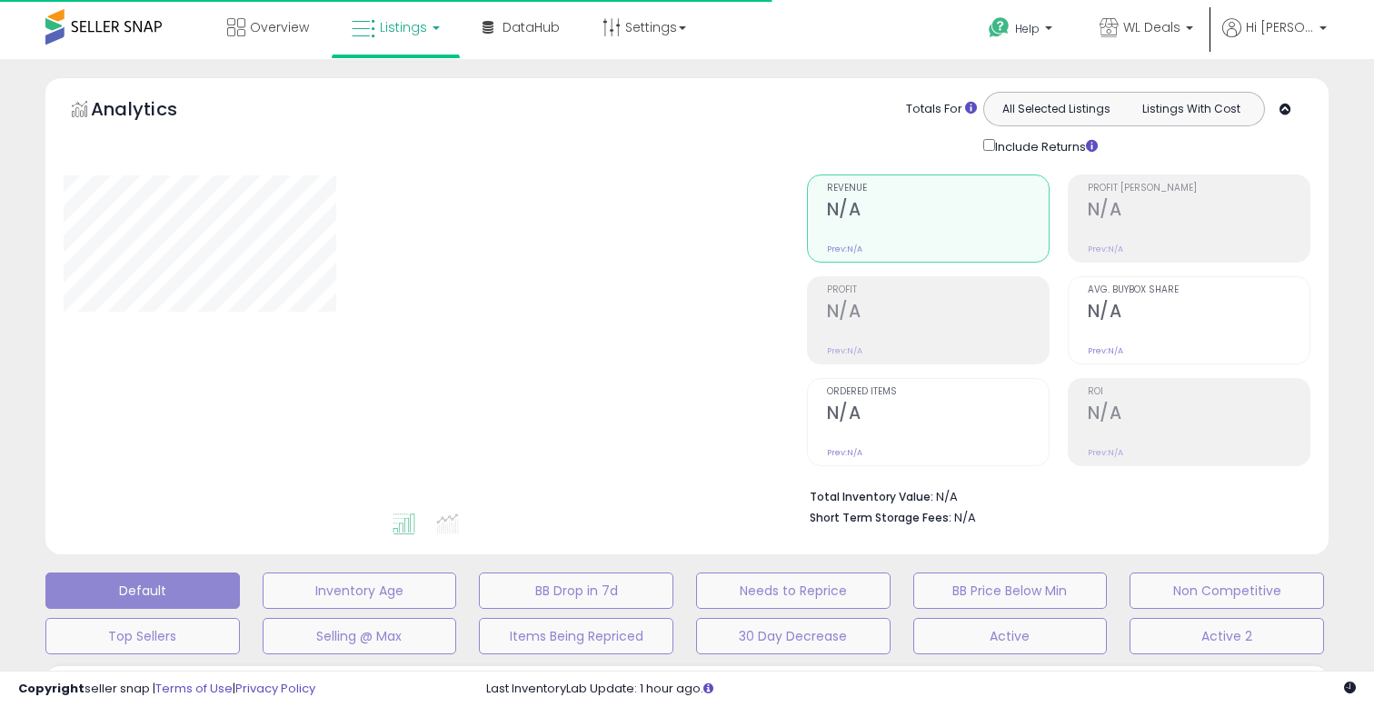
click at [378, 43] on link "Listings" at bounding box center [395, 27] width 115 height 55
click at [409, 32] on span "Listings" at bounding box center [403, 27] width 47 height 18
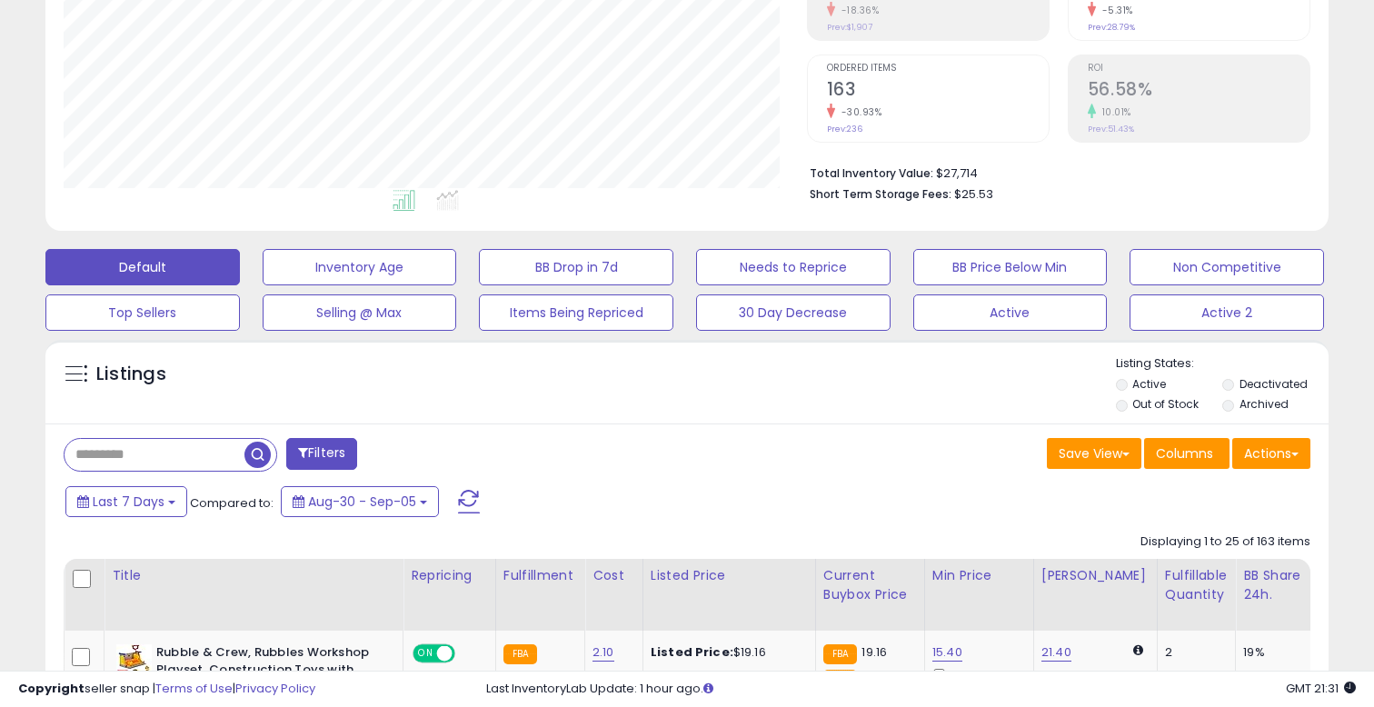
scroll to position [304, 0]
